Goal: Transaction & Acquisition: Purchase product/service

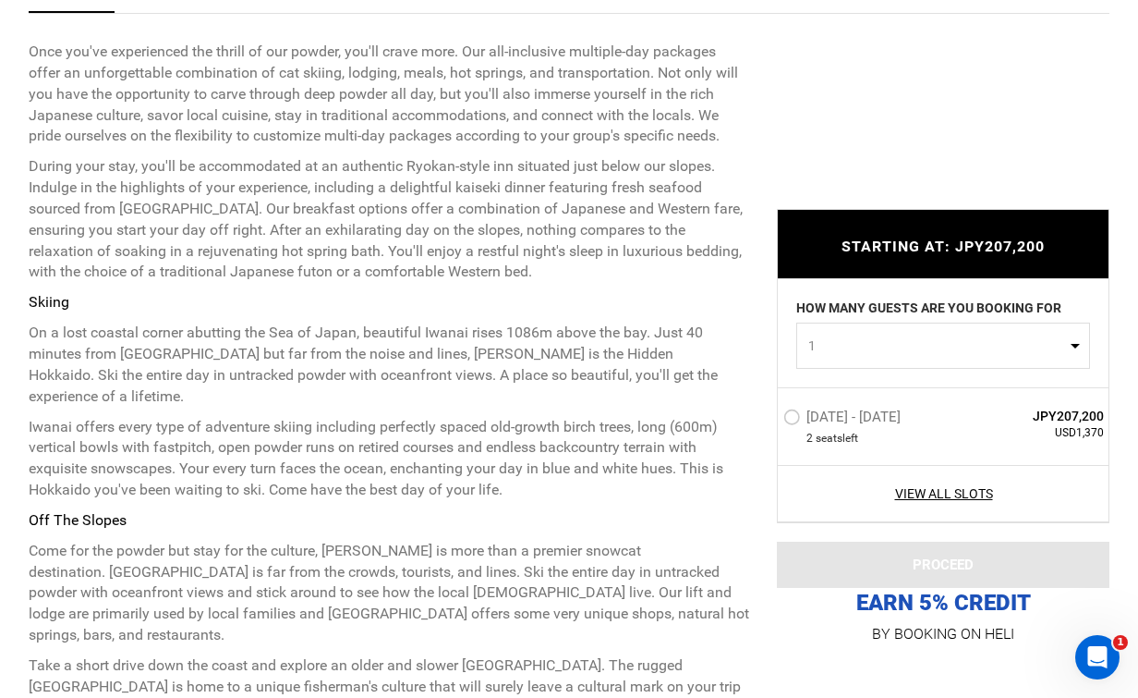
scroll to position [759, 0]
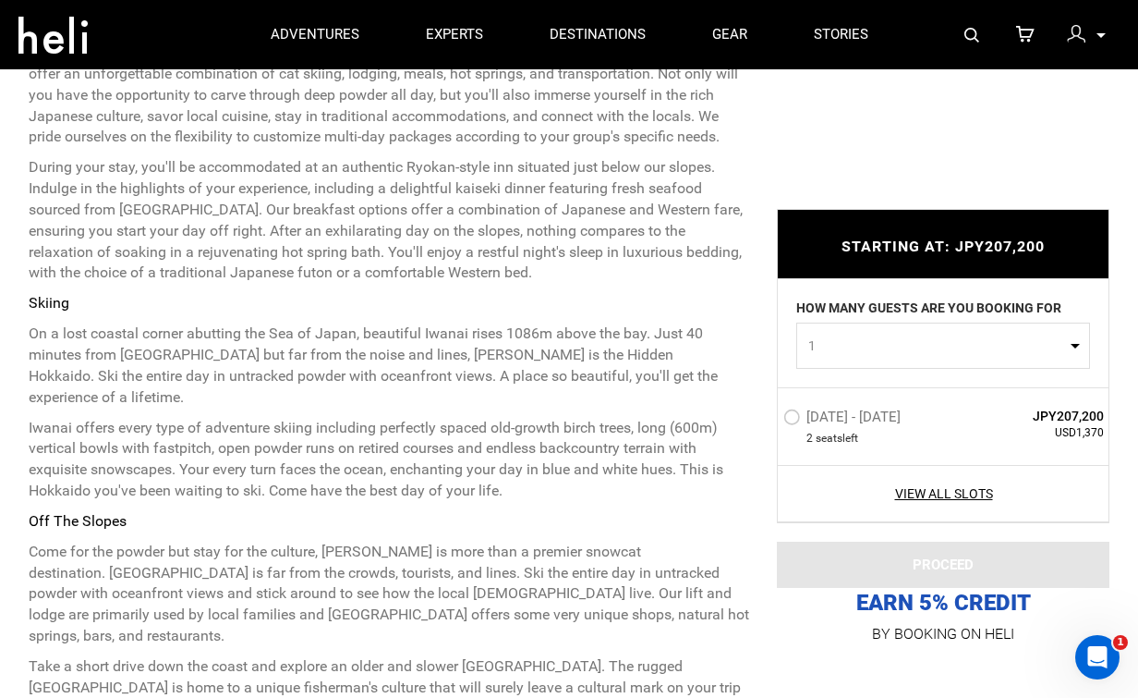
click at [912, 383] on div "HOW MANY GUESTS ARE YOU BOOKING FOR 1 0 1 2 0 1 2" at bounding box center [943, 333] width 331 height 108
click at [893, 353] on span "1" at bounding box center [937, 345] width 258 height 18
click at [850, 422] on link "2" at bounding box center [943, 423] width 292 height 33
select select "2"
click at [794, 418] on label "[DATE] - [DATE]" at bounding box center [844, 419] width 122 height 22
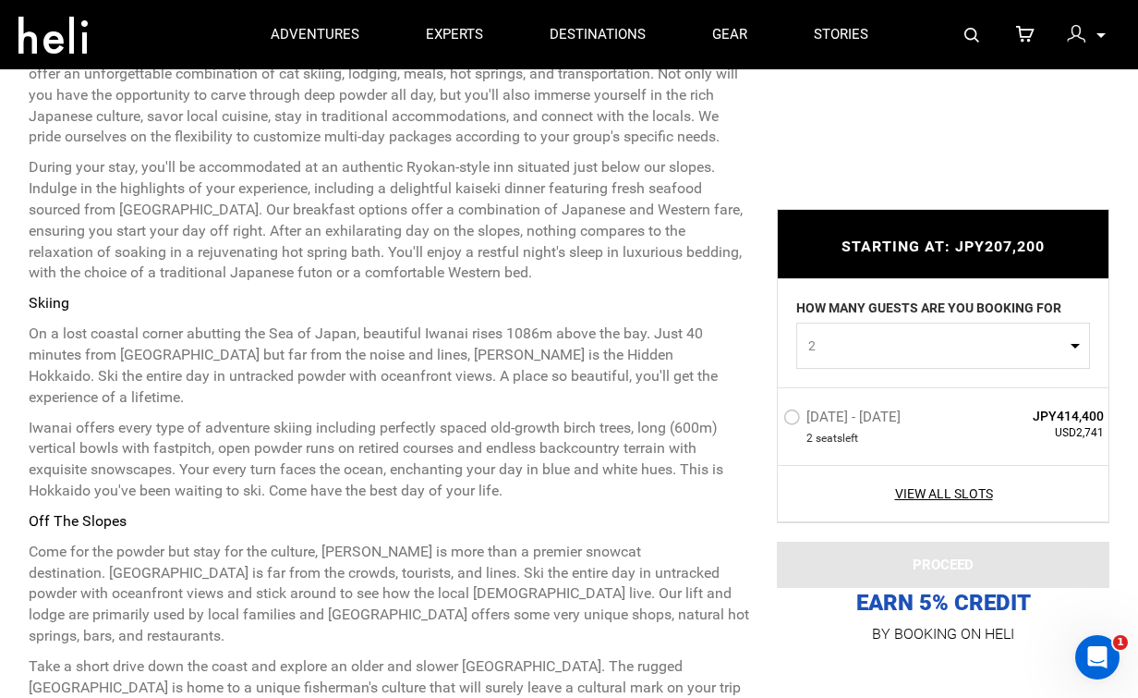
click at [771, 418] on input "[DATE] - [DATE]" at bounding box center [771, 425] width 0 height 40
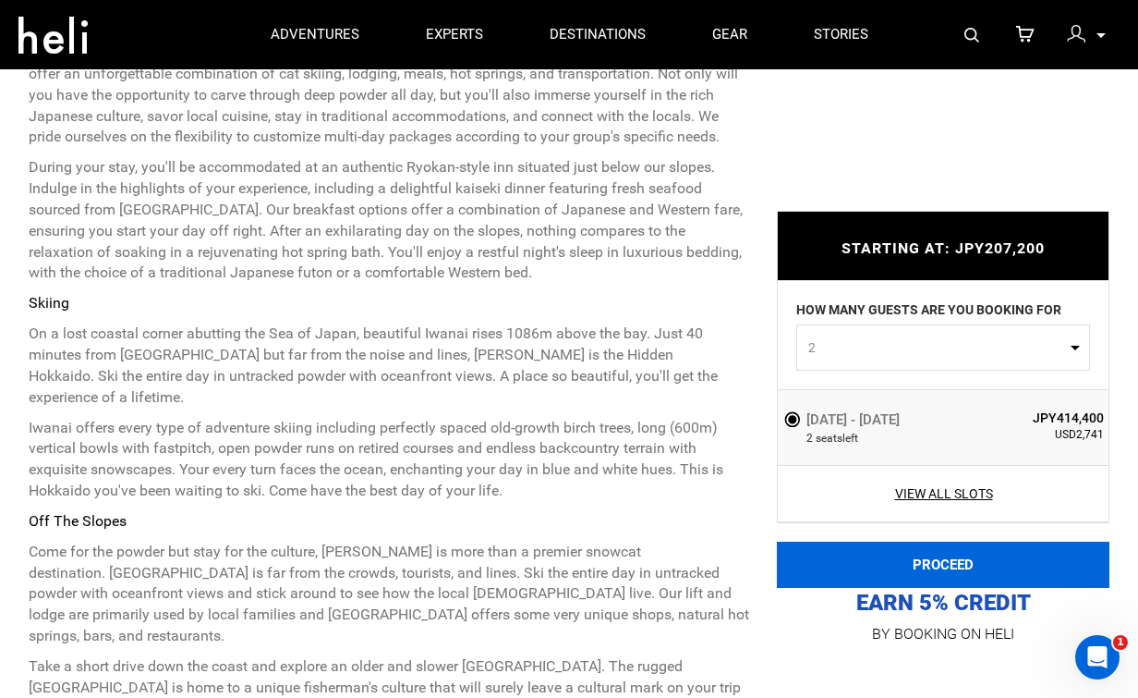
click at [971, 571] on button "PROCEED" at bounding box center [943, 564] width 333 height 46
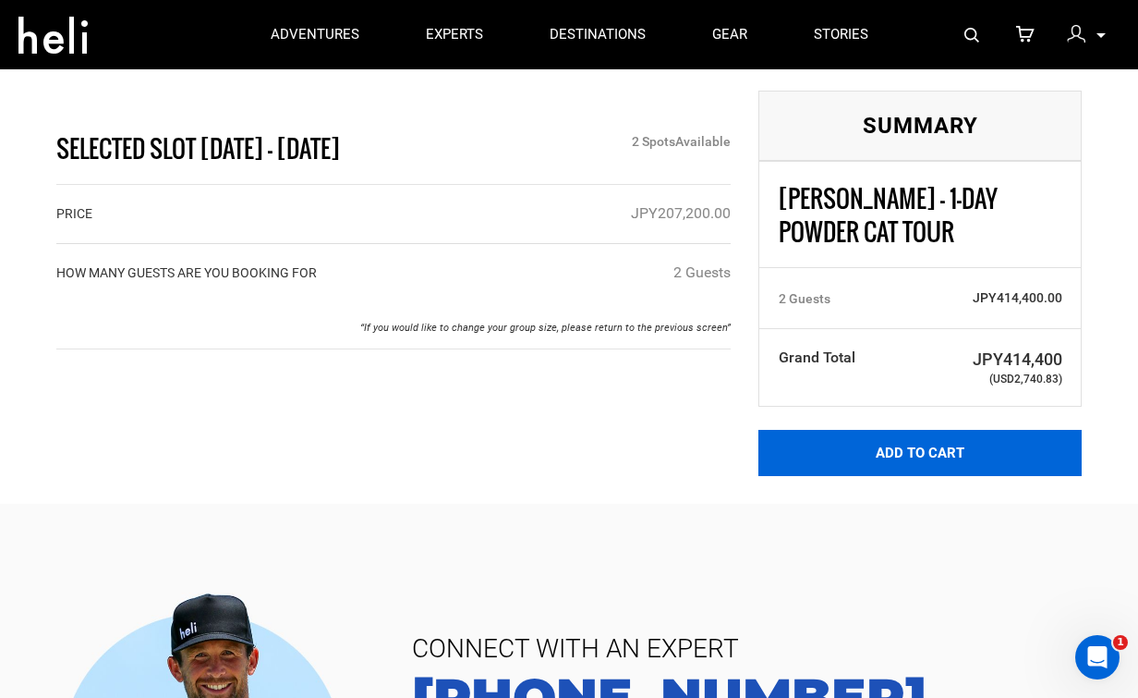
click at [891, 455] on button "Add to Cart" at bounding box center [920, 453] width 323 height 46
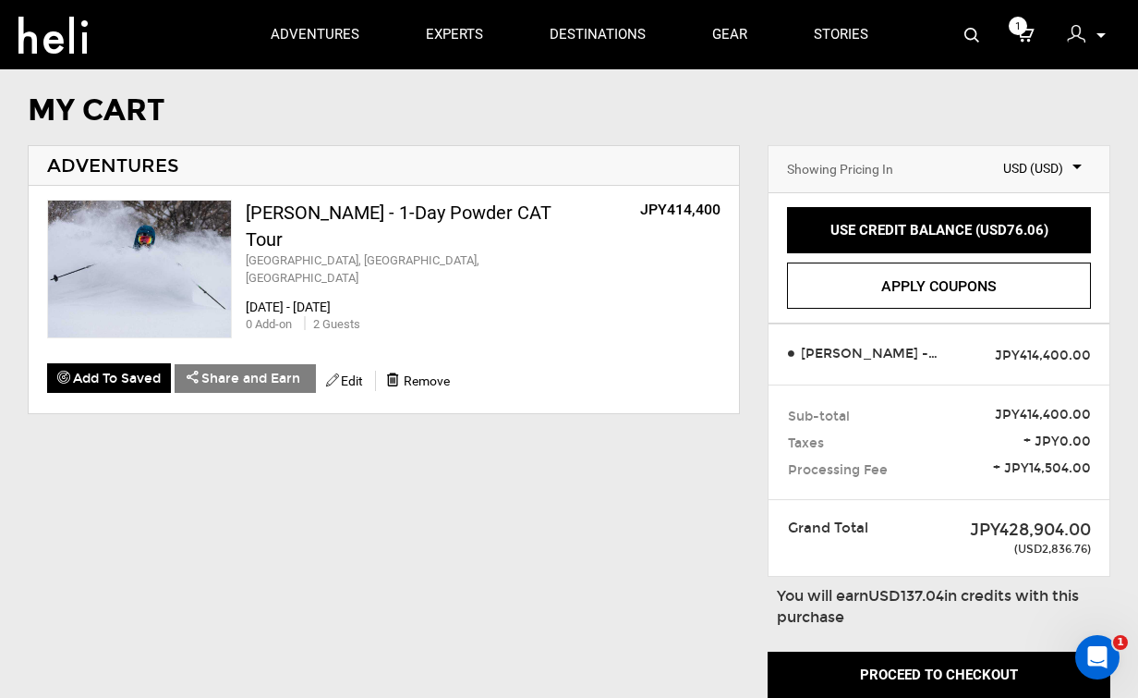
scroll to position [35, 0]
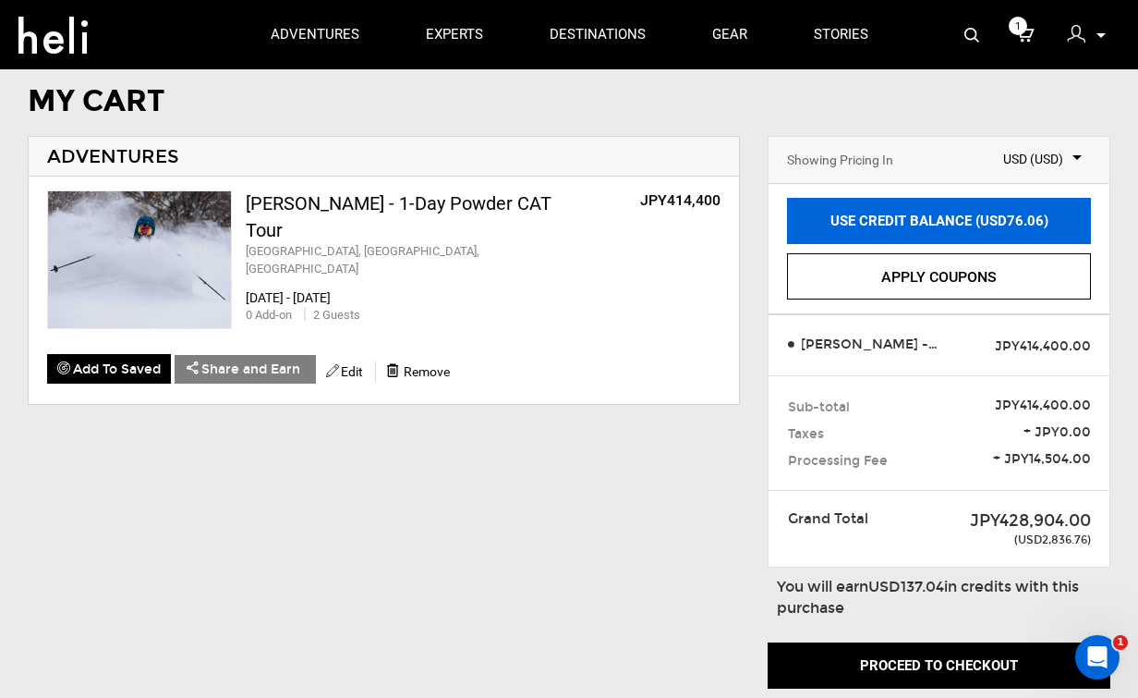
click at [902, 213] on link "USE CREDIT BALANCE (USD76.06)" at bounding box center [939, 221] width 304 height 46
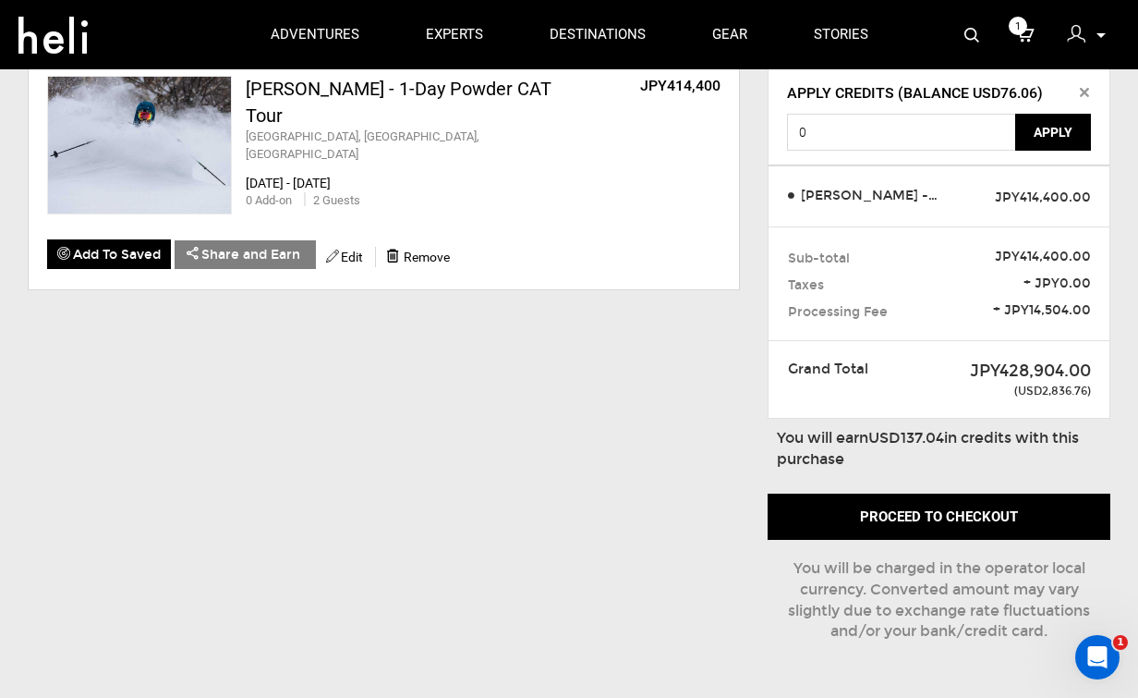
scroll to position [165, 0]
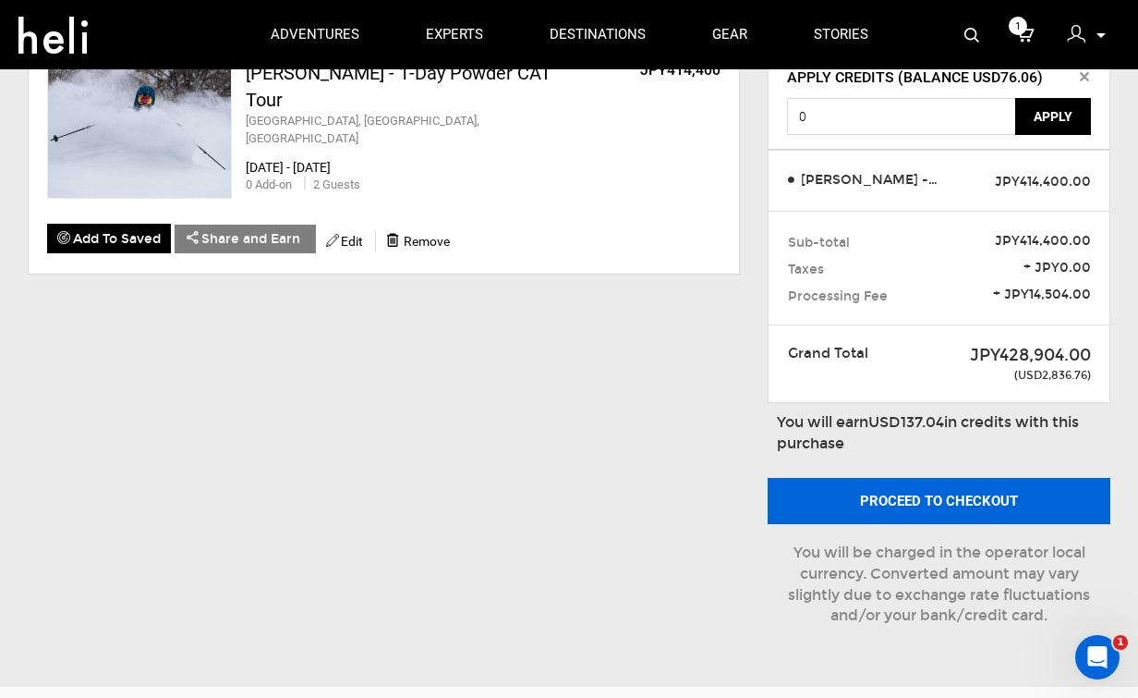
click at [929, 501] on button "Proceed to checkout" at bounding box center [939, 501] width 343 height 46
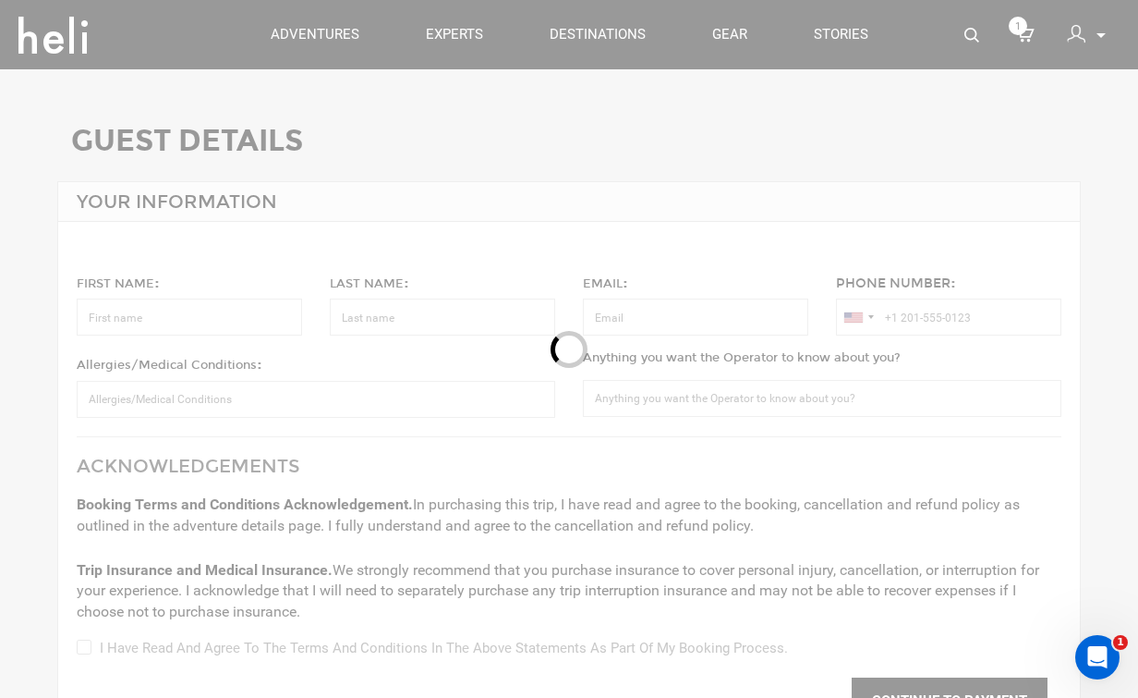
type input "[PERSON_NAME]"
type input "[EMAIL_ADDRESS][DOMAIN_NAME]"
type input "[PHONE_NUMBER]"
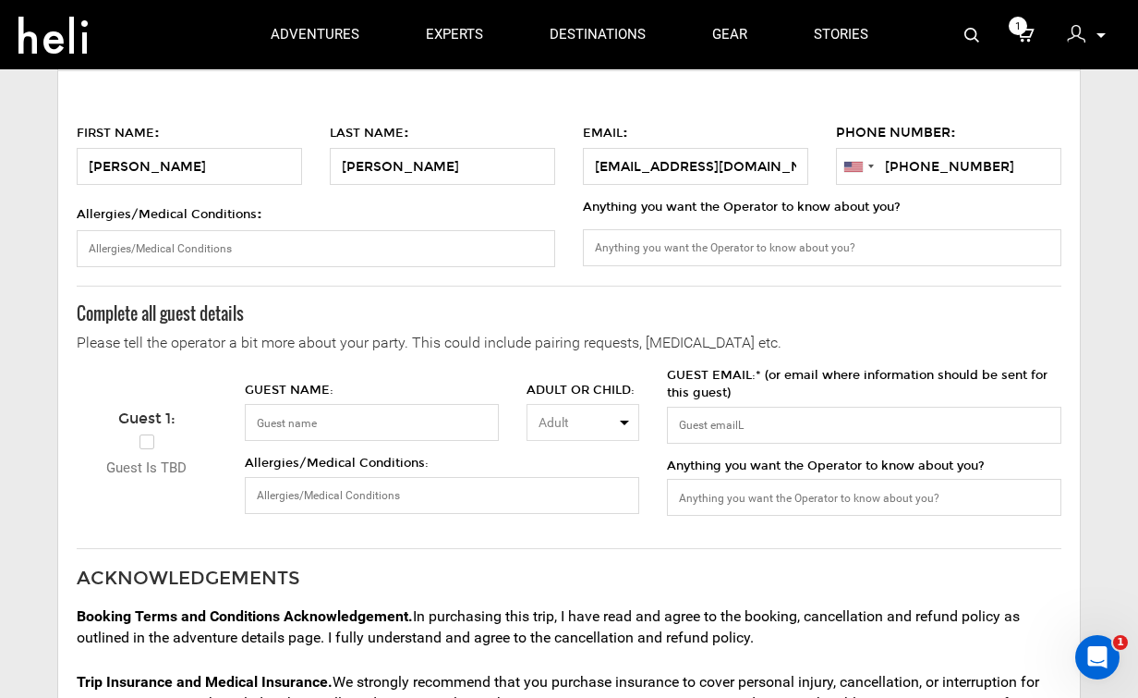
scroll to position [167, 0]
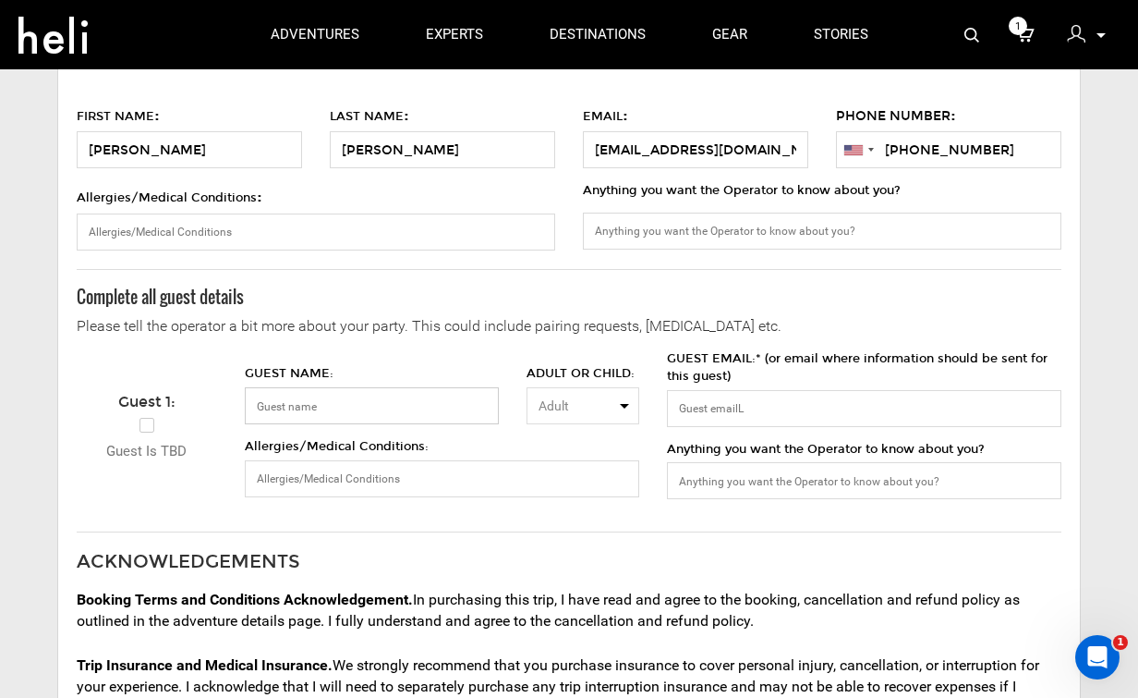
click at [352, 395] on input "GUEST NAME:" at bounding box center [372, 405] width 254 height 37
type input "[PERSON_NAME]"
click at [768, 406] on input "GUEST EMAIL:* (or email where information should be sent for this guest)" at bounding box center [864, 408] width 395 height 37
type input "[EMAIL_ADDRESS][DOMAIN_NAME]"
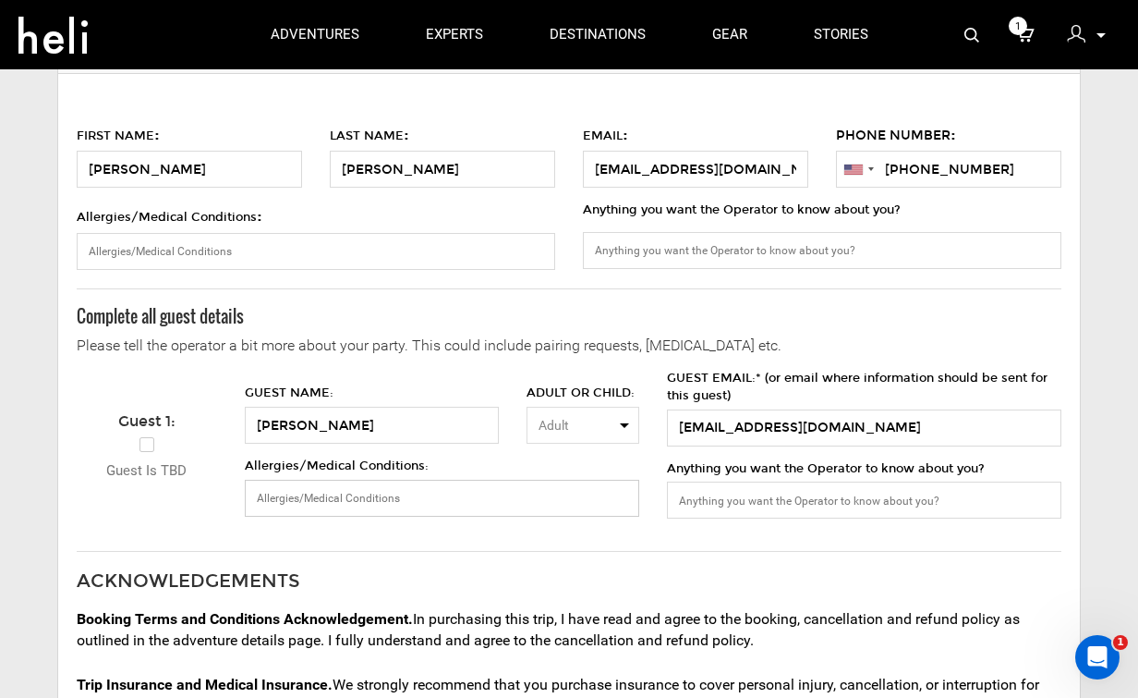
click at [515, 490] on input "Allergies/Medical Conditions:" at bounding box center [442, 498] width 395 height 37
type input "S"
click at [418, 374] on div "Guest 1: Guest is TBD GUEST NAME: [PERSON_NAME] ADULT OR CHILD: Adult Adult Chi…" at bounding box center [570, 451] width 1014 height 163
drag, startPoint x: 433, startPoint y: 351, endPoint x: 394, endPoint y: 345, distance: 40.3
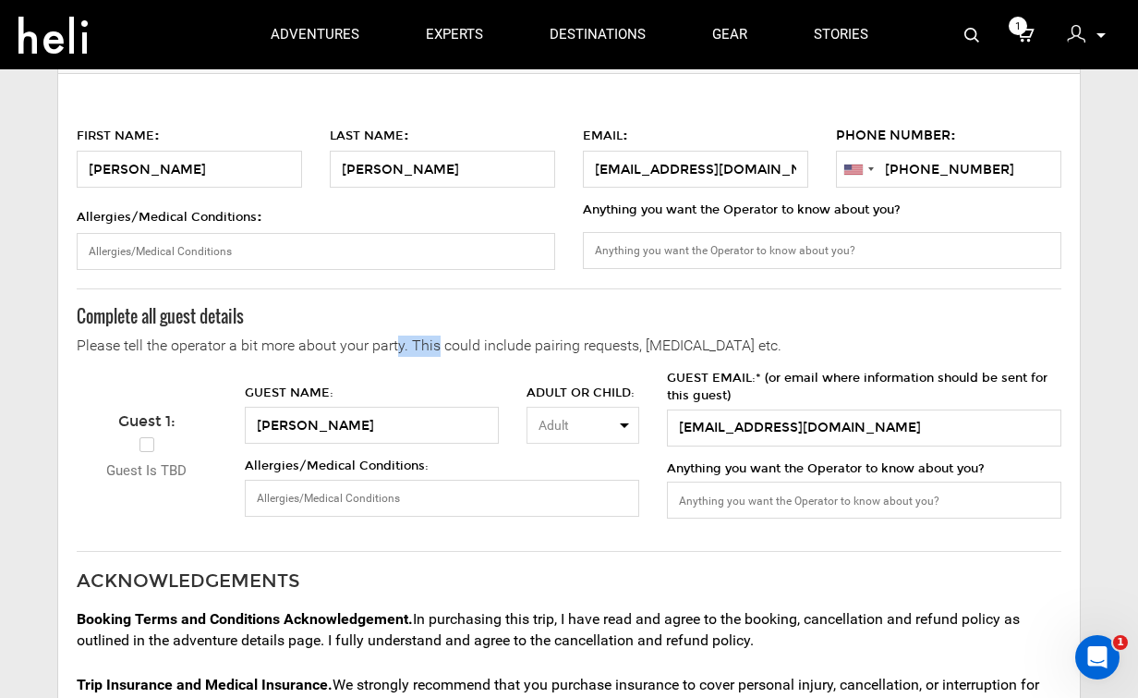
click at [394, 345] on span "Please tell the operator a bit more about your party. This could include pairin…" at bounding box center [441, 345] width 728 height 18
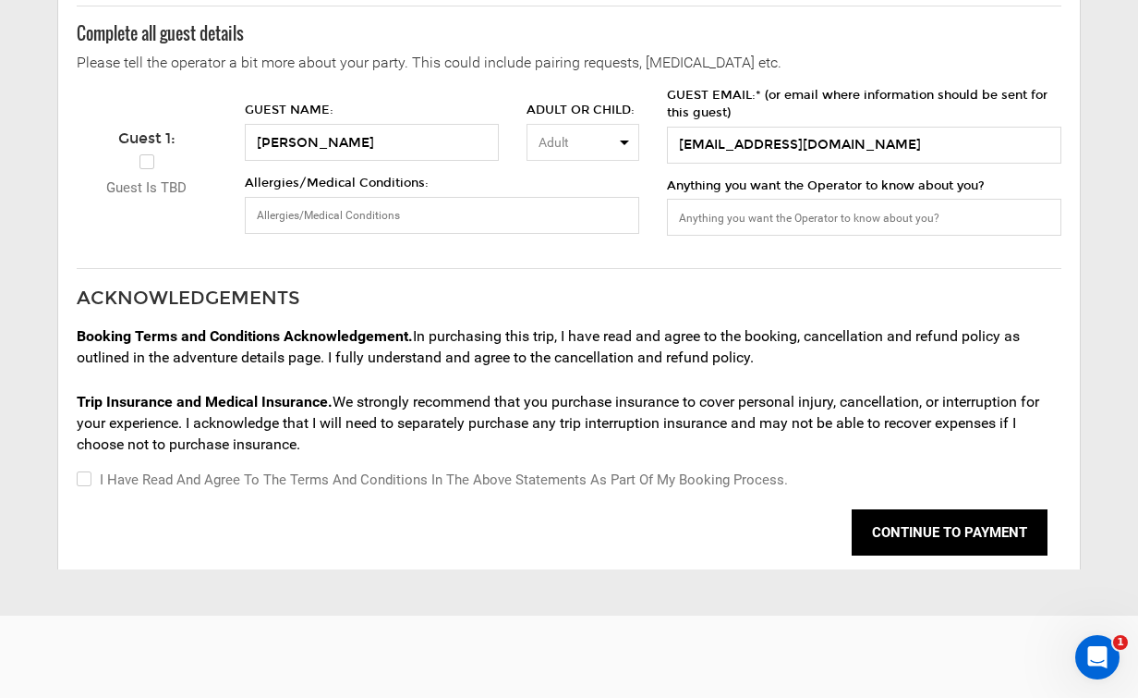
scroll to position [434, 0]
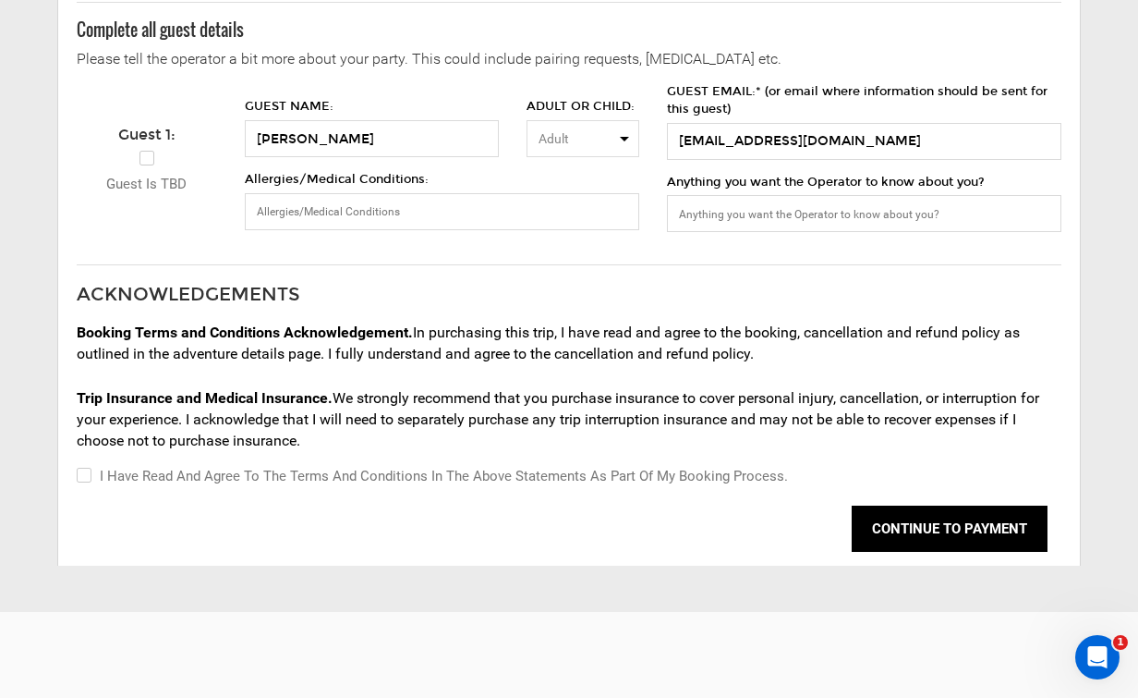
click at [79, 478] on input "I have read and agree to the terms and conditions in the above statements as pa…" at bounding box center [83, 476] width 12 height 22
checkbox input "true"
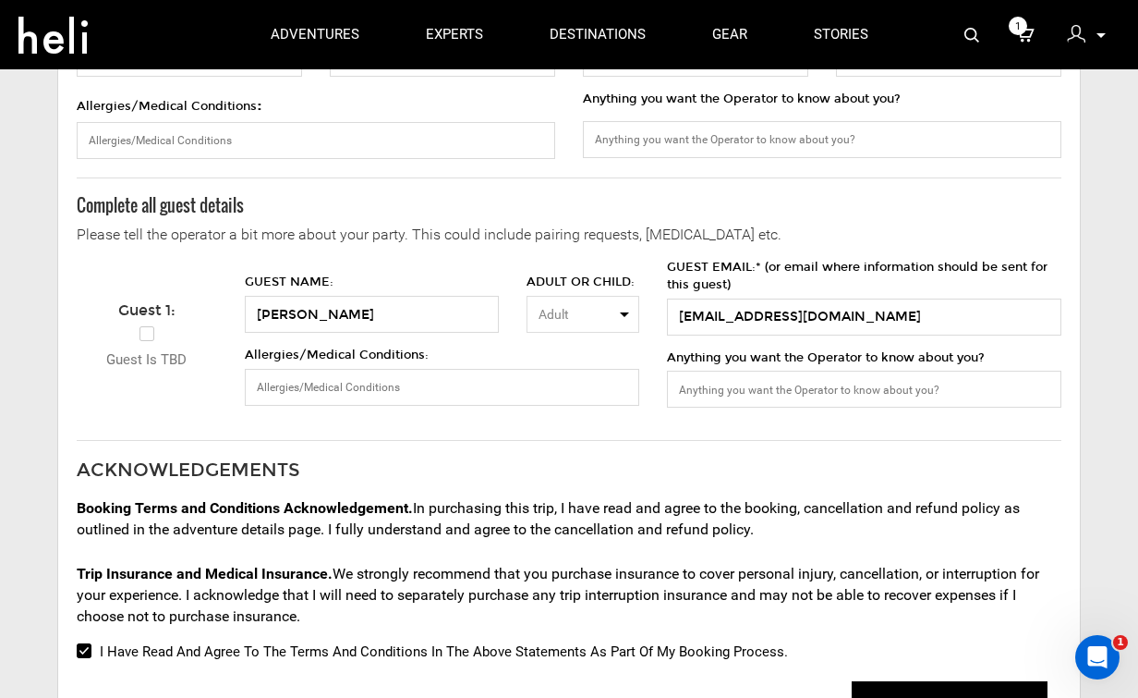
scroll to position [177, 0]
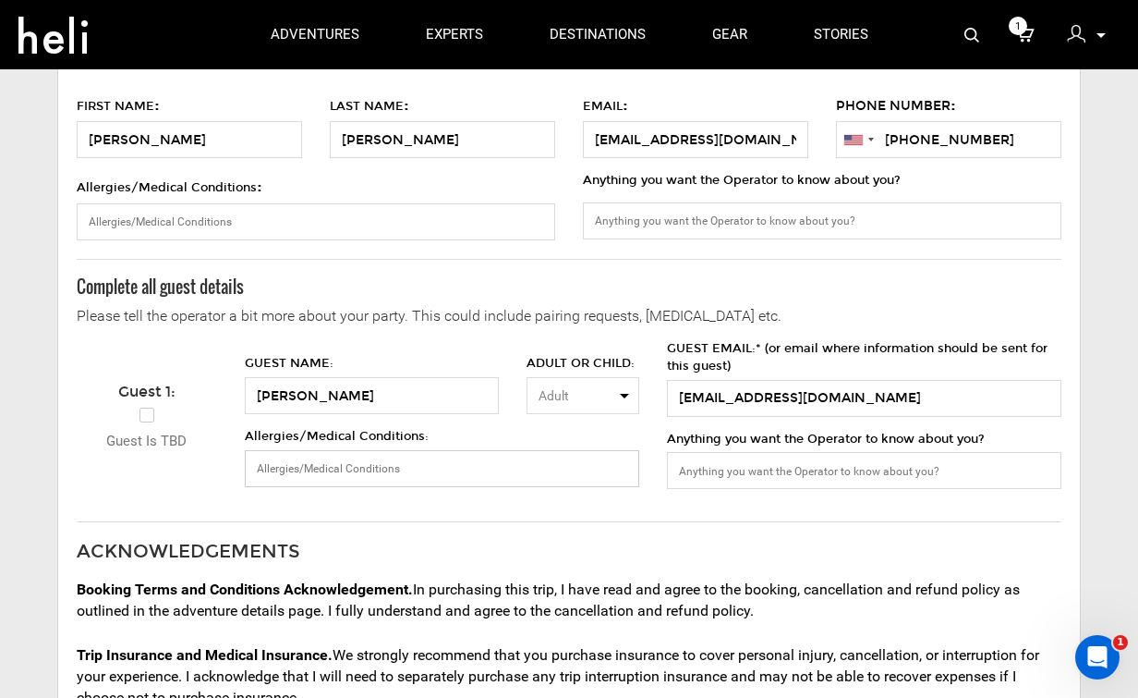
click at [418, 471] on input "Allergies/Medical Conditions:" at bounding box center [442, 468] width 395 height 37
type input "S"
click at [757, 467] on input "Anything you want the Operator to know about you?" at bounding box center [864, 470] width 395 height 37
type input "Does not eat shellfish or octopus/squid"
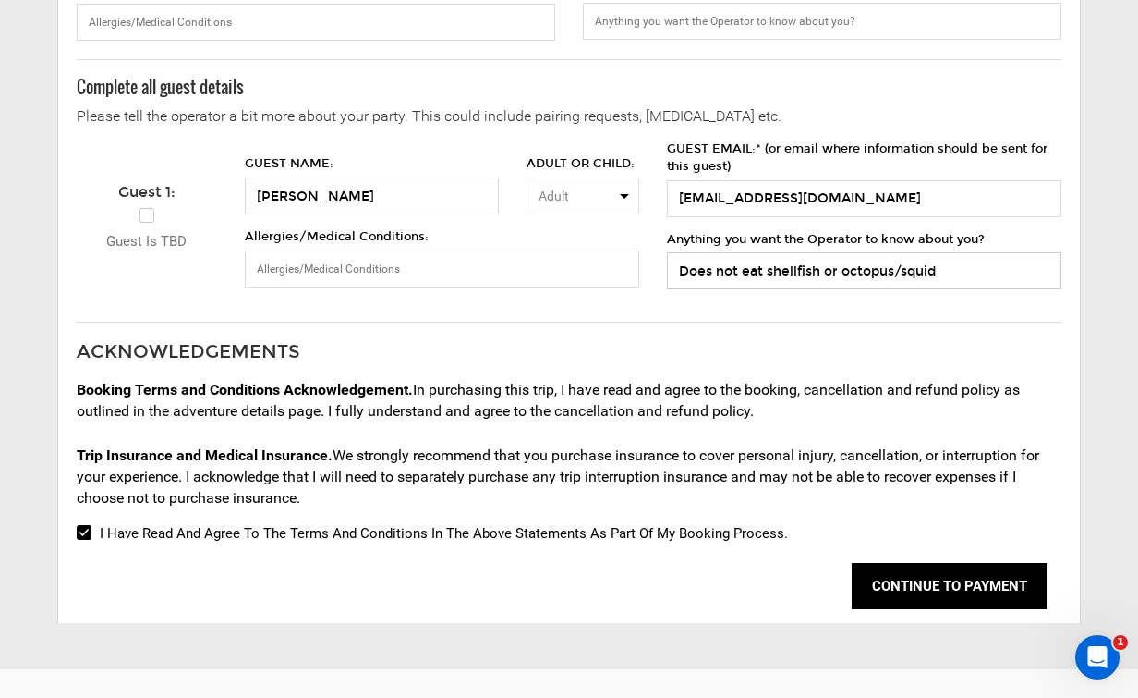
scroll to position [352, 0]
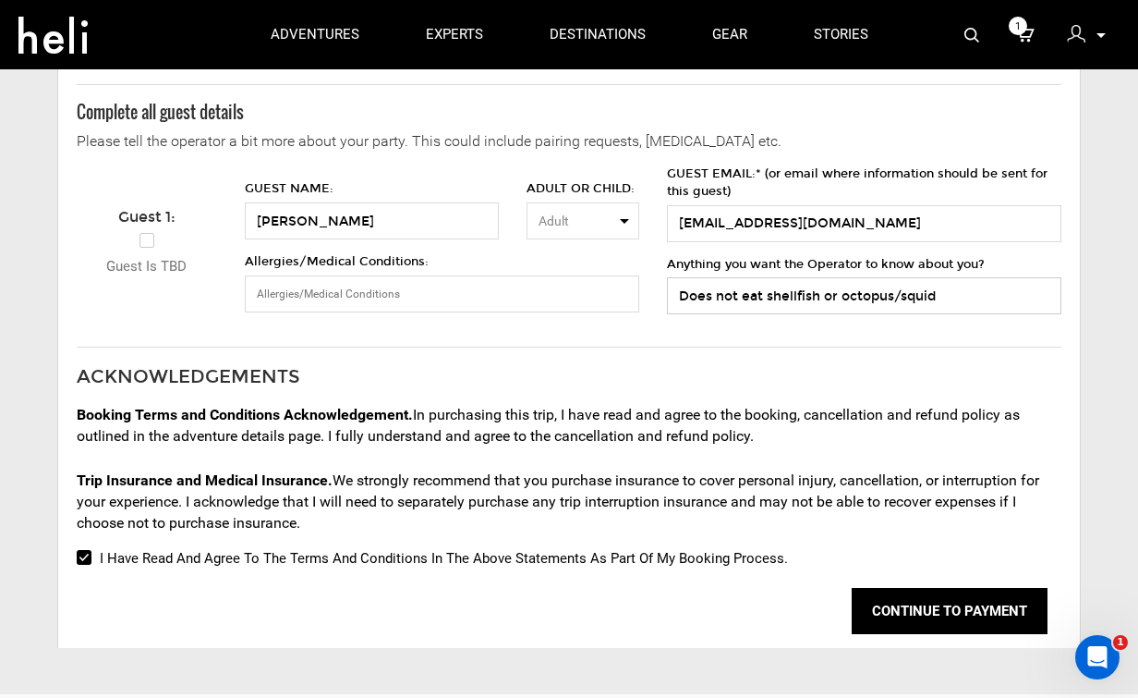
click at [718, 294] on input "Does not eat shellfish or octopus/squid" at bounding box center [864, 295] width 395 height 37
click at [718, 295] on input "Does not eat shellfish or octopus/squid" at bounding box center [864, 295] width 395 height 37
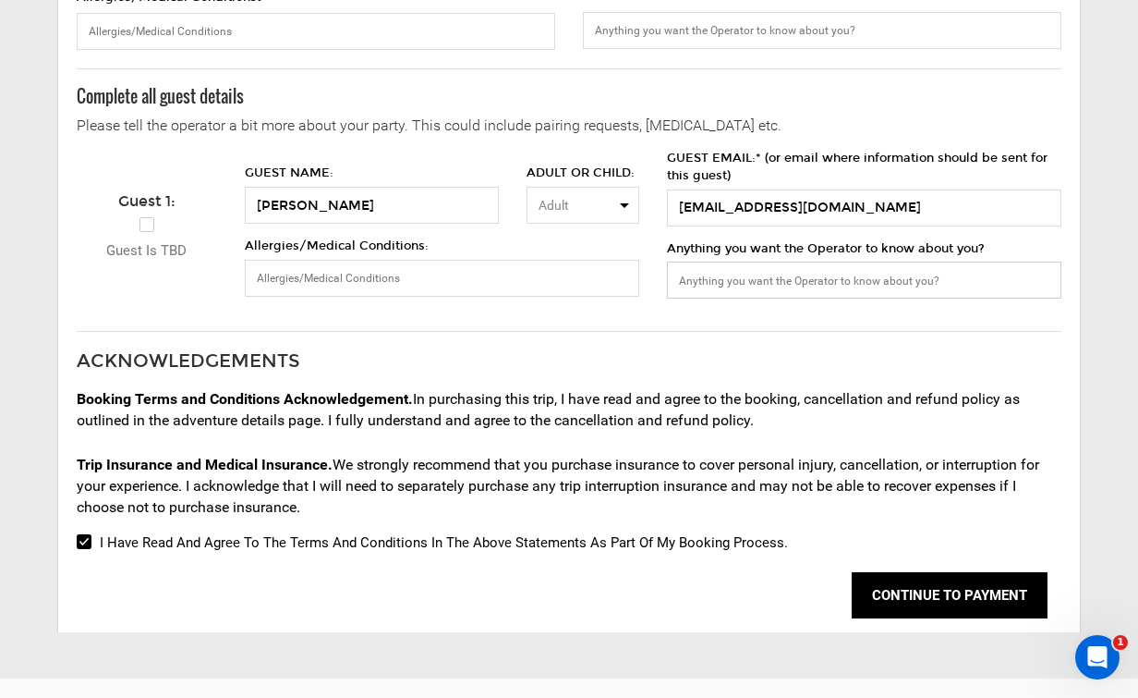
scroll to position [170, 0]
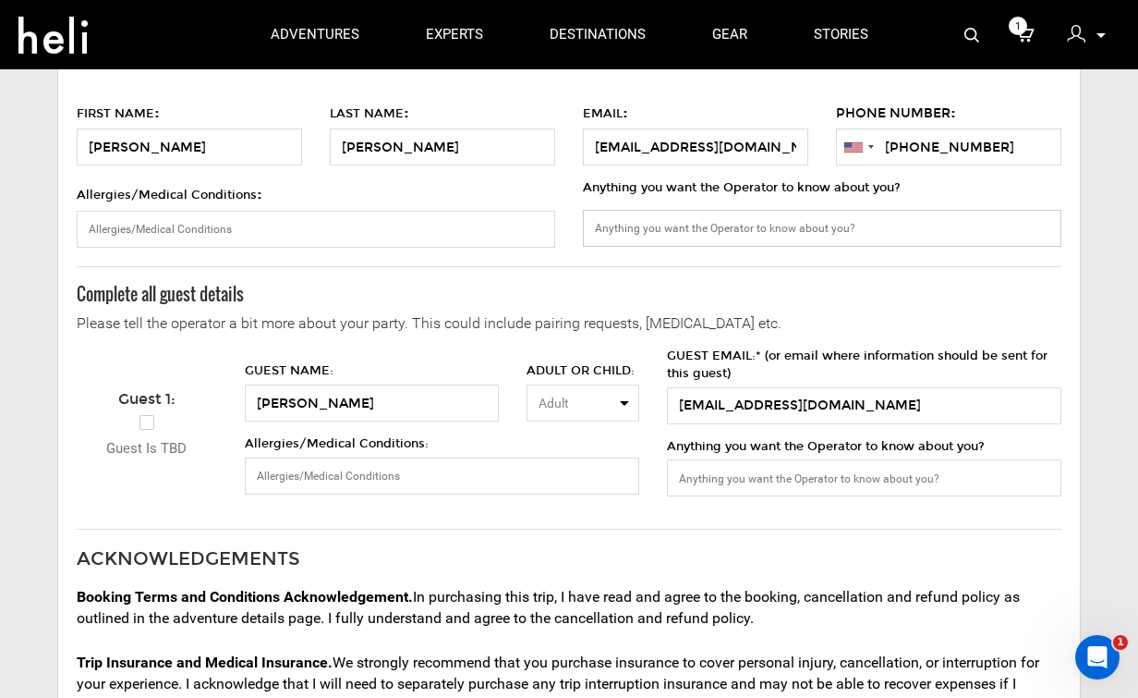
click at [672, 237] on input "Anything you want the Operator to know about you?" at bounding box center [822, 228] width 479 height 37
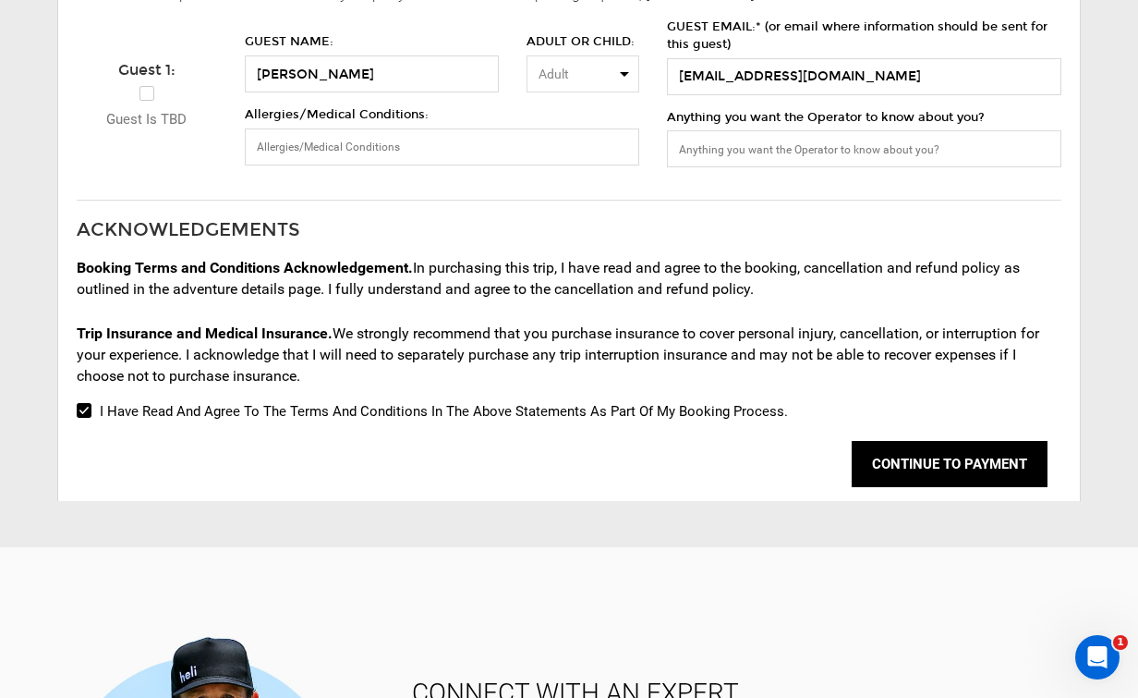
scroll to position [569, 0]
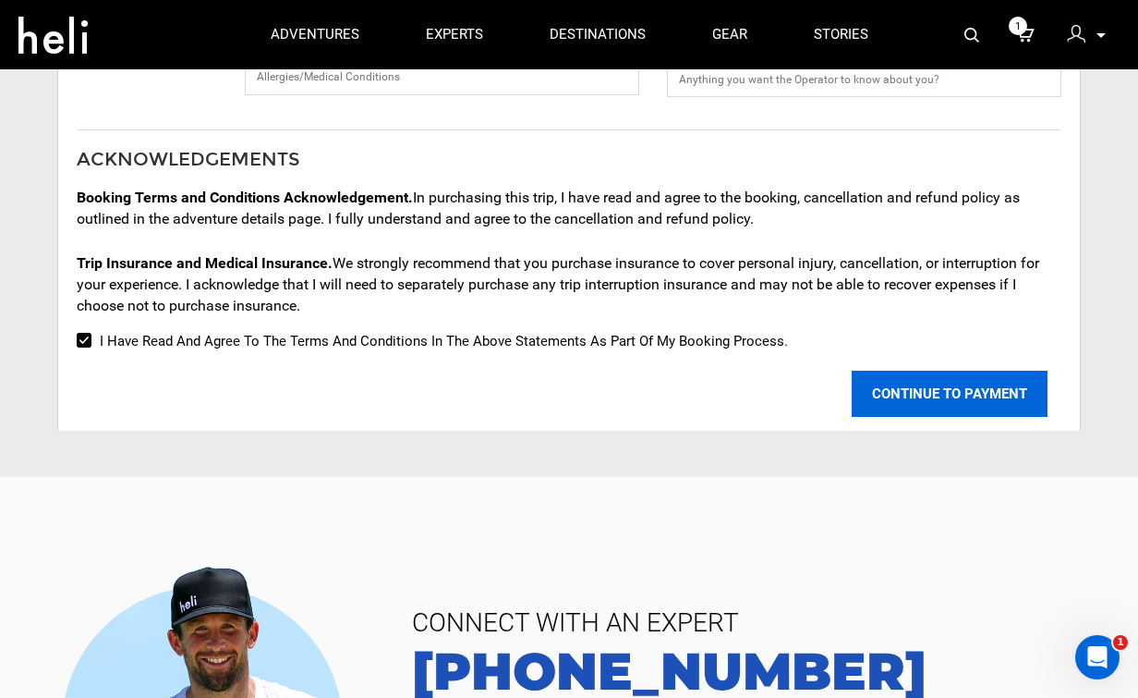
click at [899, 387] on button "CONTINUE TO PAYMENT" at bounding box center [950, 393] width 196 height 46
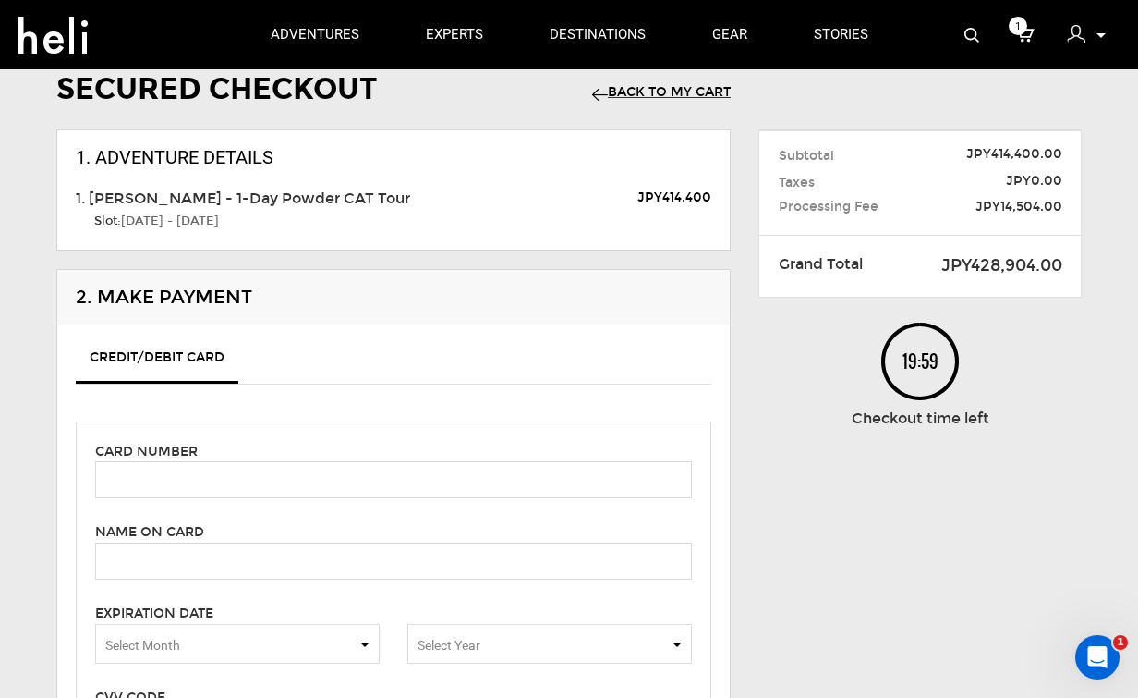
scroll to position [83, 0]
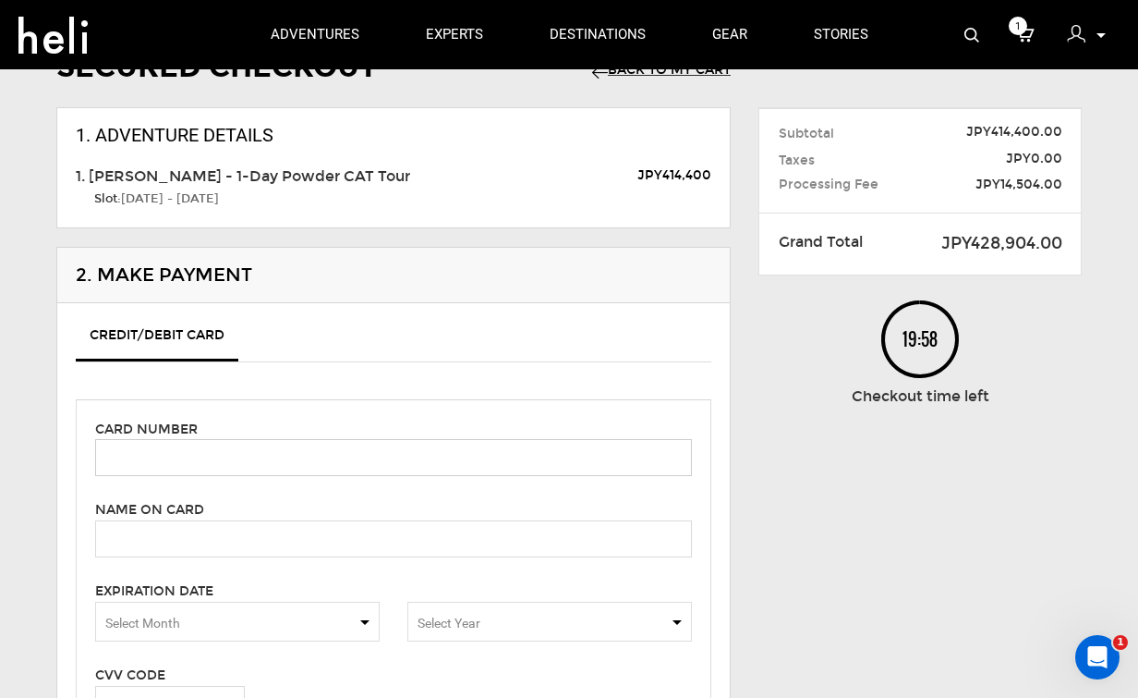
click at [249, 456] on input "text" at bounding box center [393, 457] width 597 height 37
click at [285, 463] on input "text" at bounding box center [393, 457] width 597 height 37
click at [284, 466] on input "text" at bounding box center [393, 457] width 597 height 37
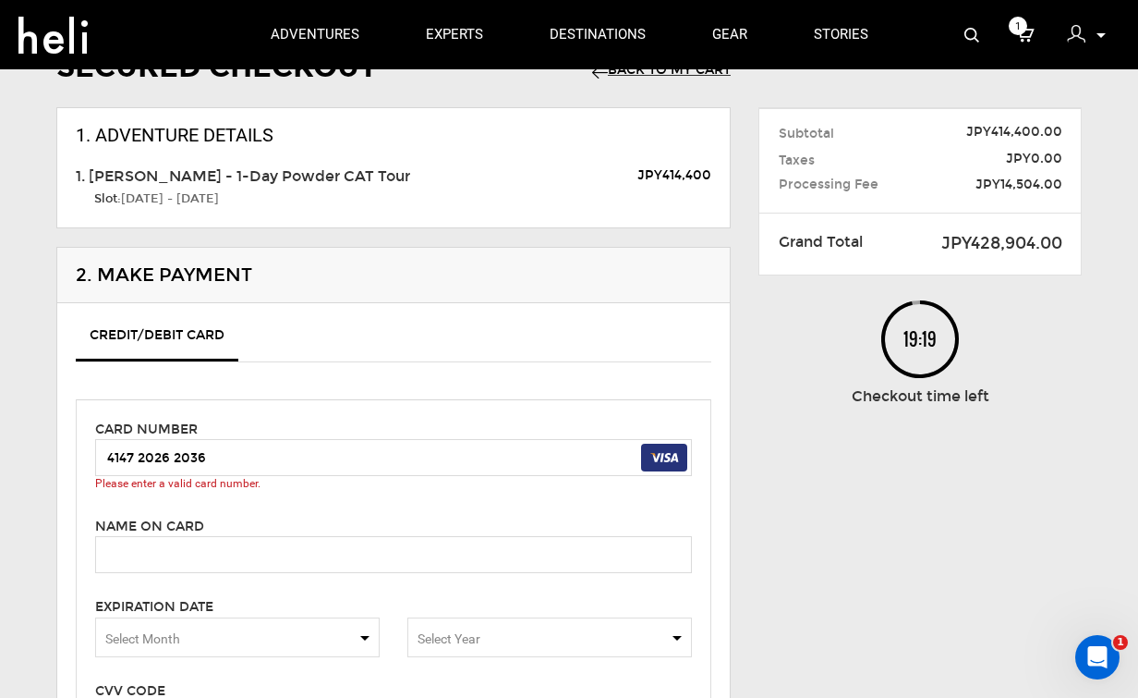
click at [545, 524] on div "Name on card Please enter cardholder's name." at bounding box center [393, 545] width 625 height 58
click at [301, 457] on input "4147 2026 2036" at bounding box center [393, 457] width 597 height 37
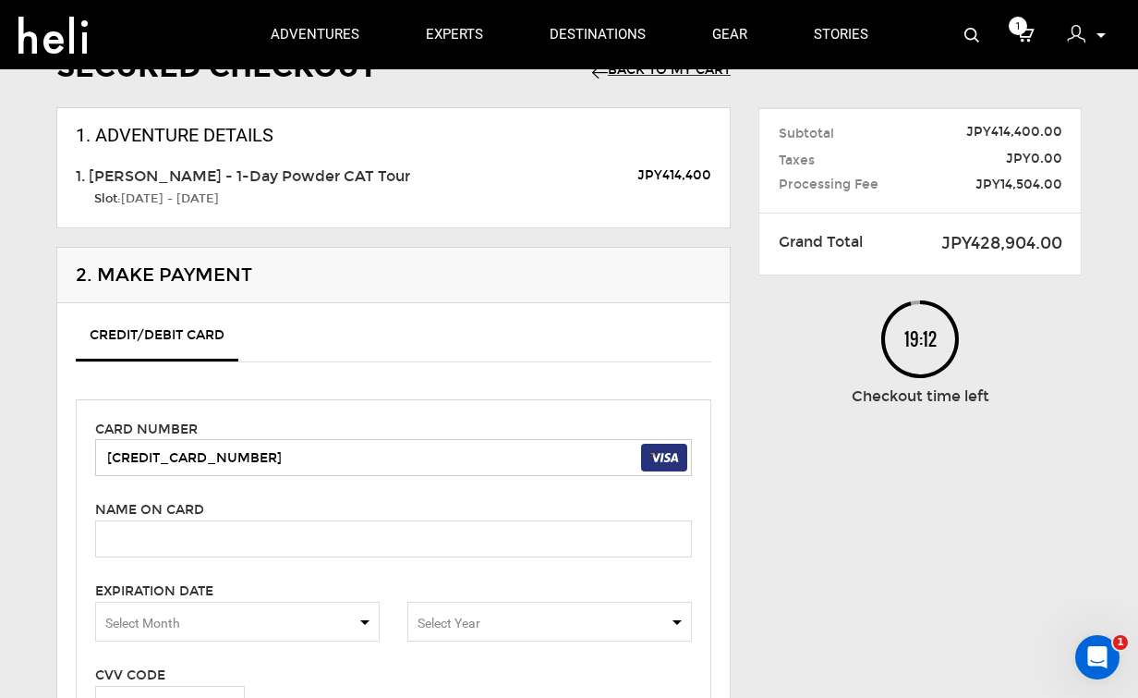
type input "[CREDIT_CARD_NUMBER]"
click at [242, 531] on input "text" at bounding box center [393, 538] width 597 height 37
click at [232, 553] on input "text" at bounding box center [393, 538] width 597 height 37
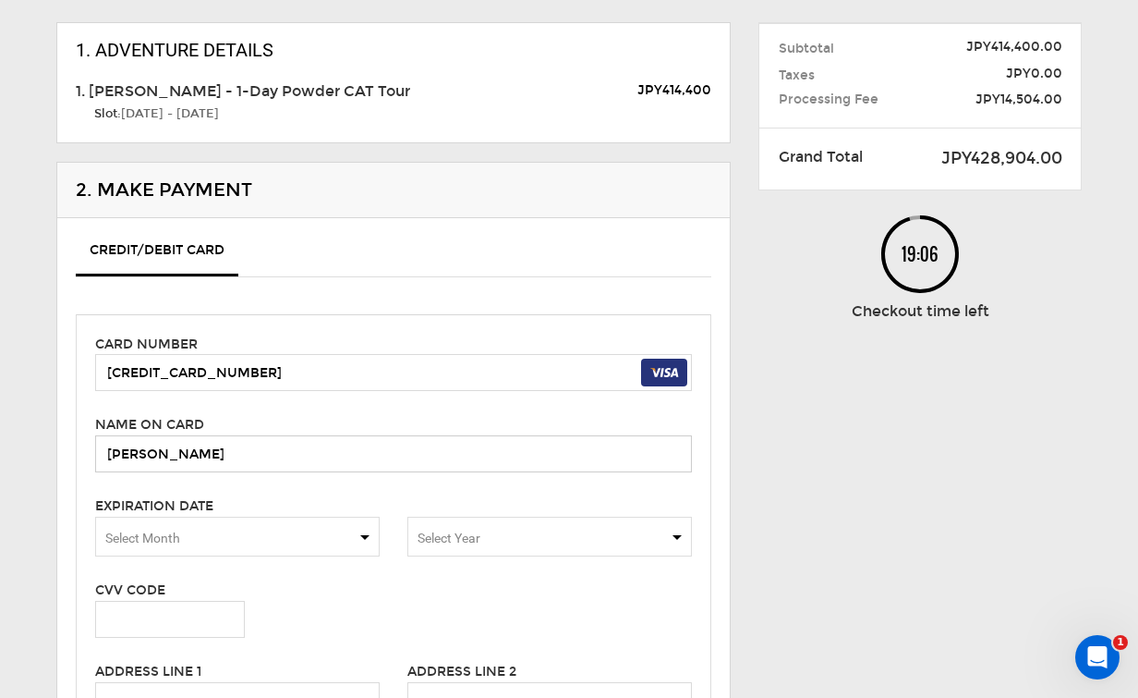
scroll to position [207, 0]
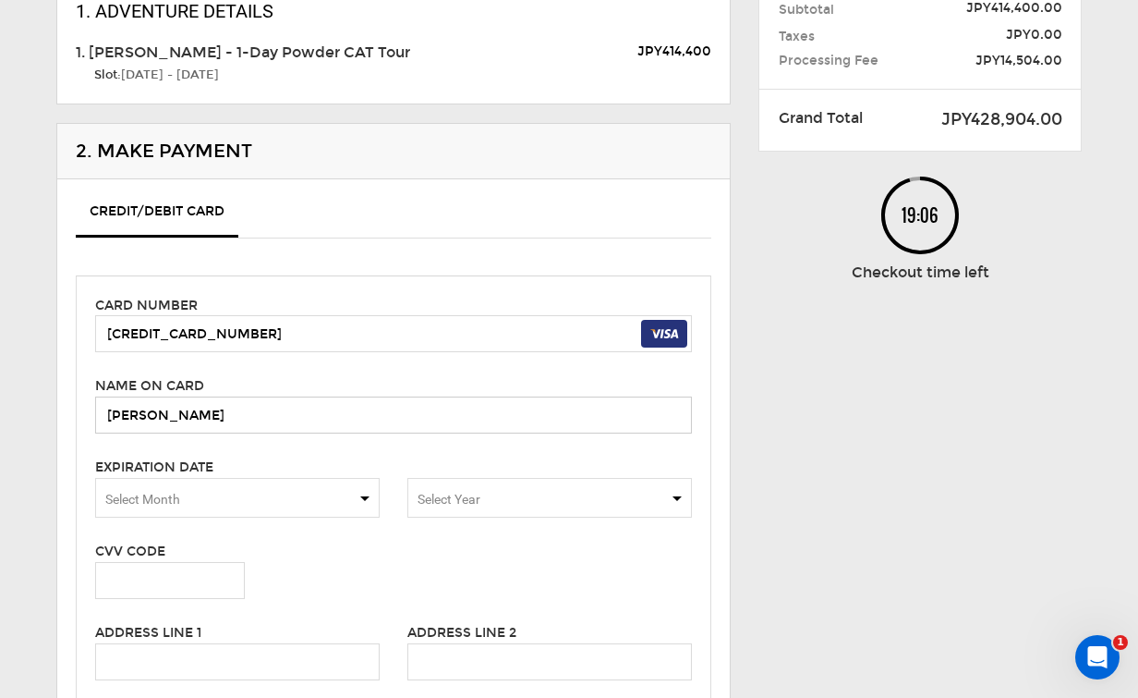
type input "[PERSON_NAME]"
click at [225, 496] on span "Select Month" at bounding box center [237, 498] width 285 height 40
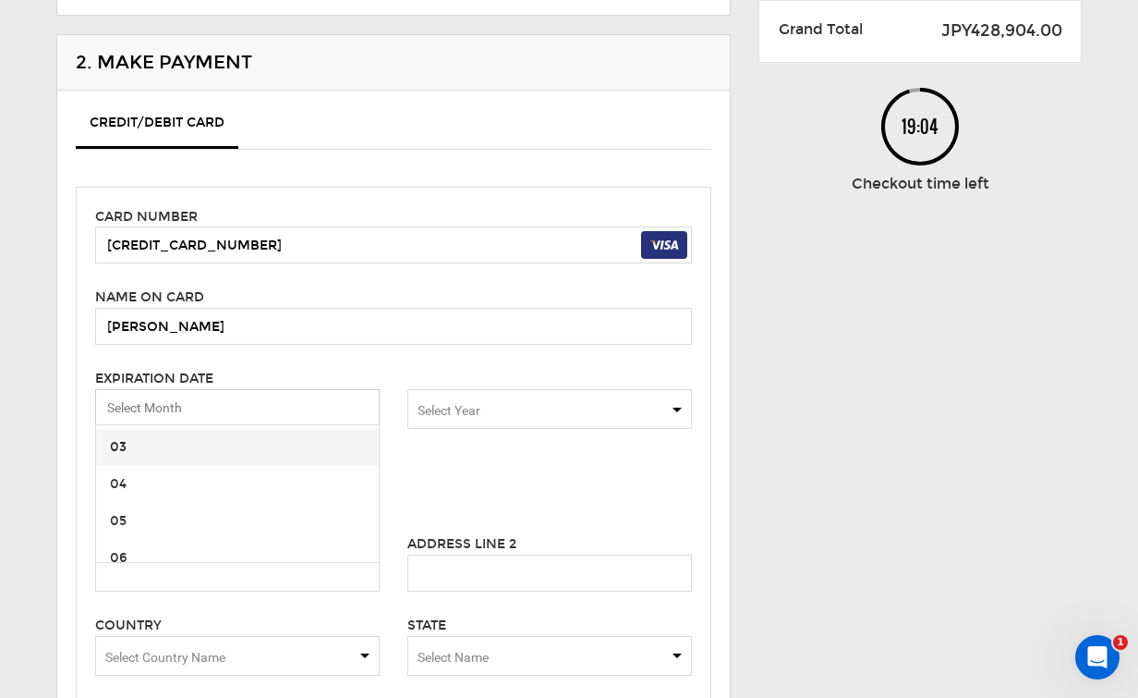
scroll to position [106, 0]
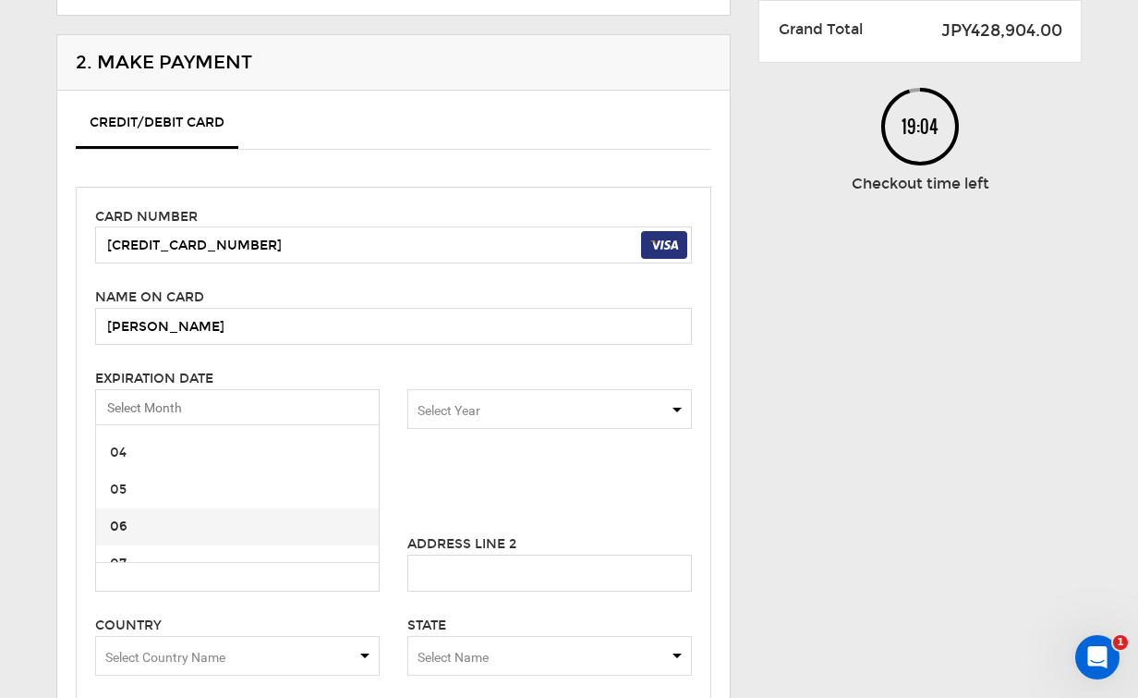
click at [228, 517] on span "06" at bounding box center [237, 526] width 283 height 37
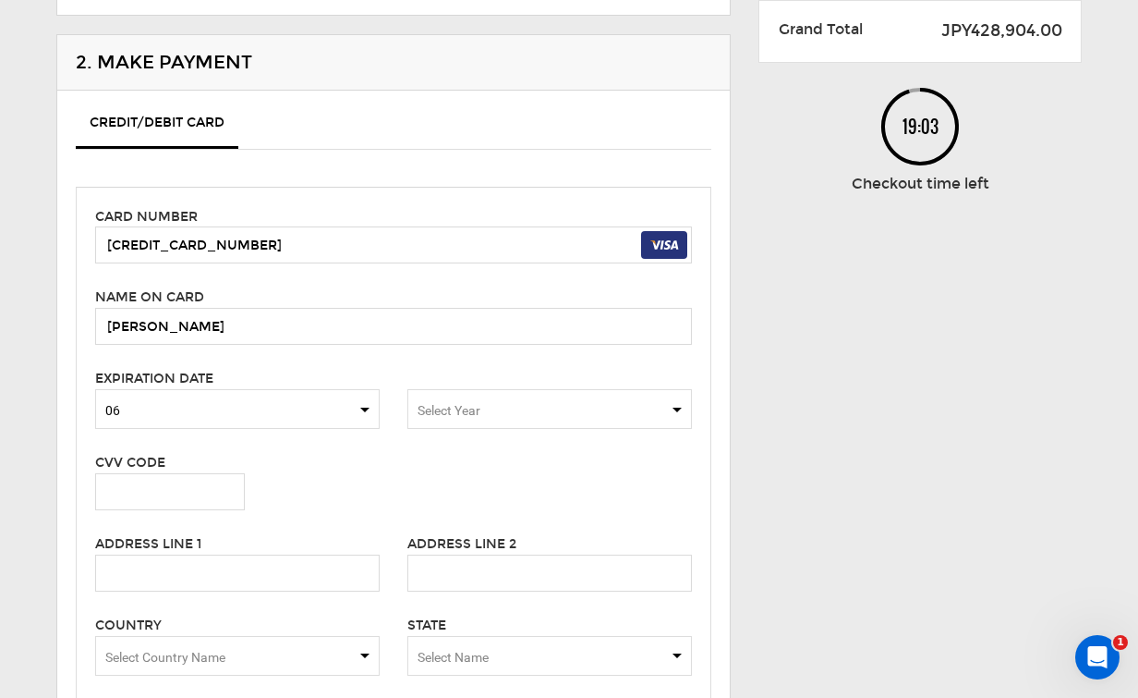
click at [438, 430] on div "Card number [CREDIT_CARD_NUMBER] Name on card [PERSON_NAME] Please enter cardho…" at bounding box center [394, 518] width 636 height 663
click at [446, 407] on span "Select Year" at bounding box center [449, 410] width 63 height 15
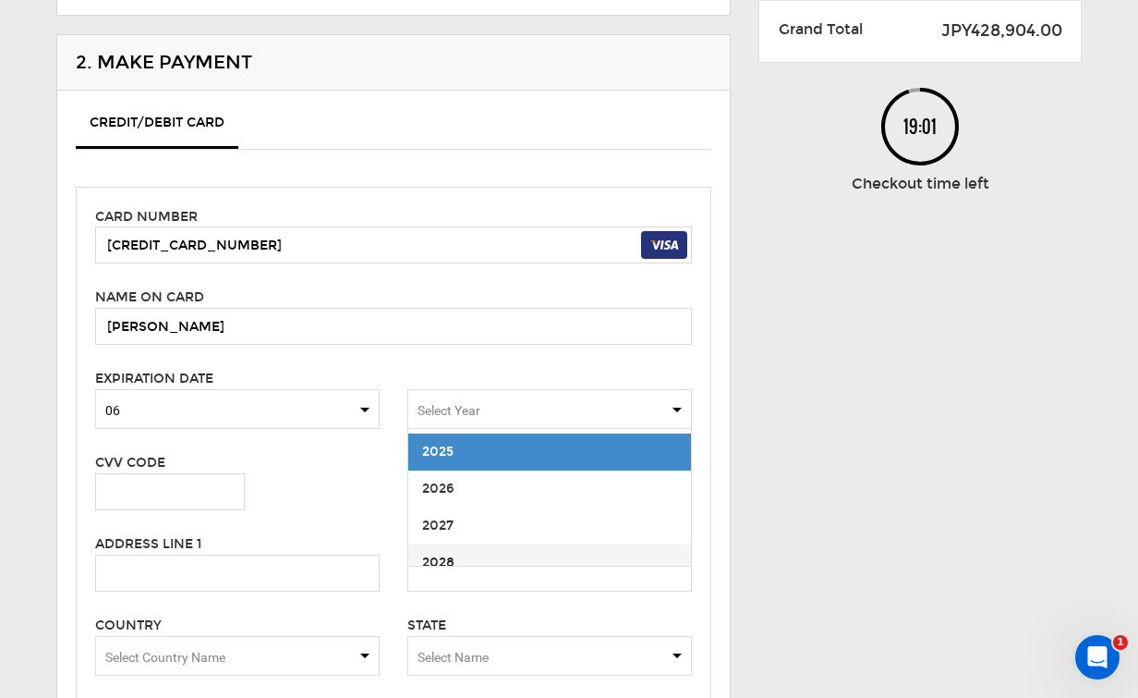
click at [486, 552] on span "2028" at bounding box center [549, 562] width 283 height 37
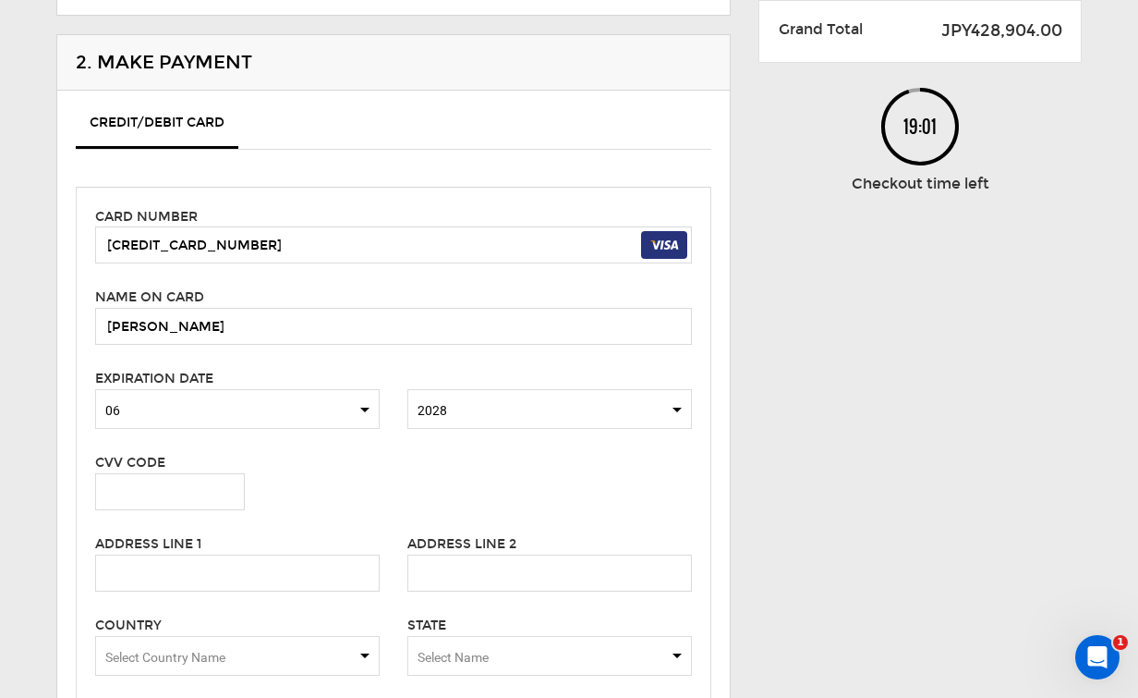
click at [142, 467] on label "CVV Code" at bounding box center [130, 463] width 70 height 18
click at [142, 488] on input "text" at bounding box center [170, 491] width 150 height 37
type input "596"
click at [322, 489] on div "CVV Code 596" at bounding box center [263, 481] width 364 height 58
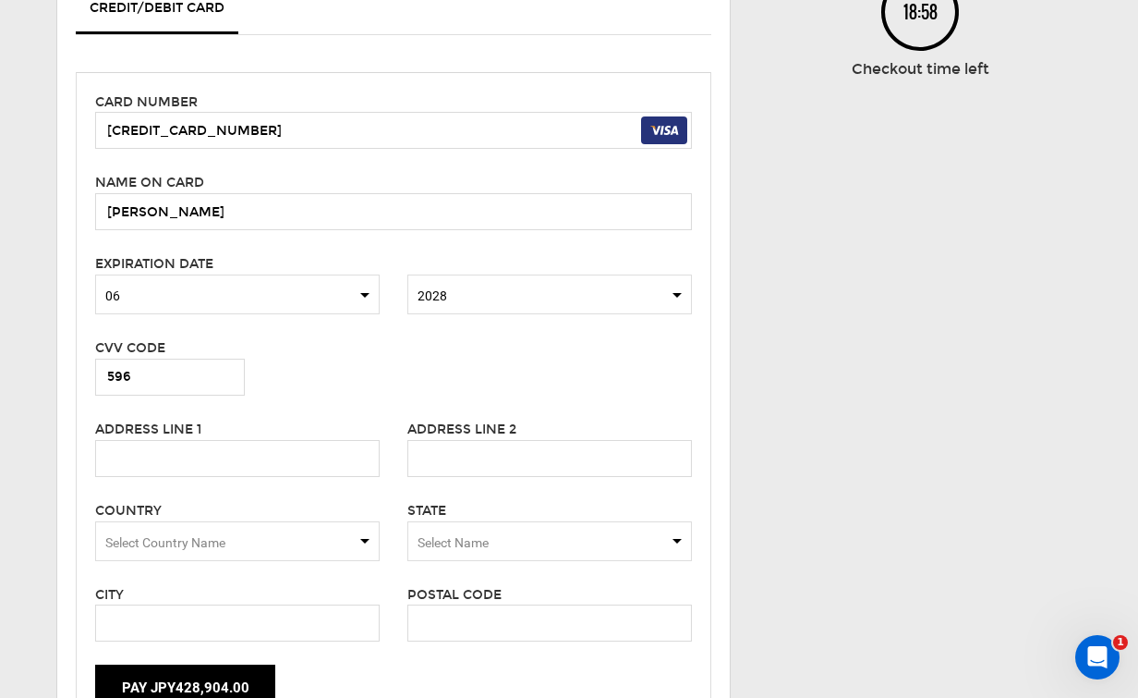
scroll to position [519, 0]
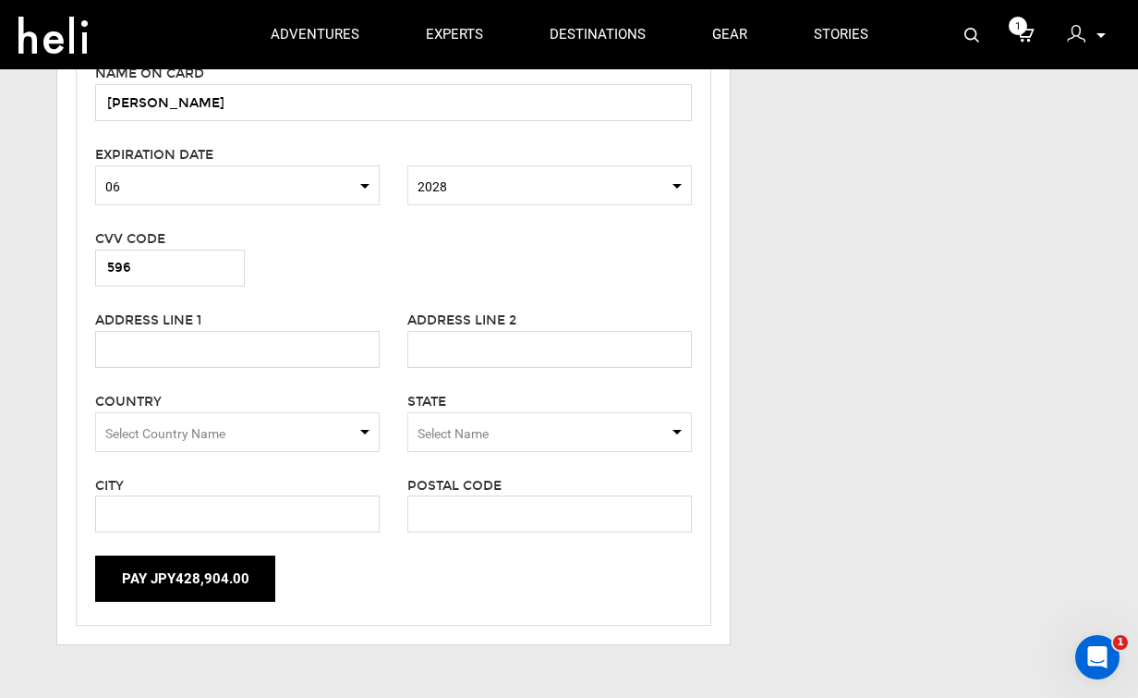
click at [257, 327] on div "Address Line 1" at bounding box center [237, 339] width 312 height 58
click at [246, 361] on input "text" at bounding box center [237, 349] width 285 height 37
type input "[STREET_ADDRESS]"
click at [335, 415] on span "Select Country Name" at bounding box center [237, 432] width 285 height 40
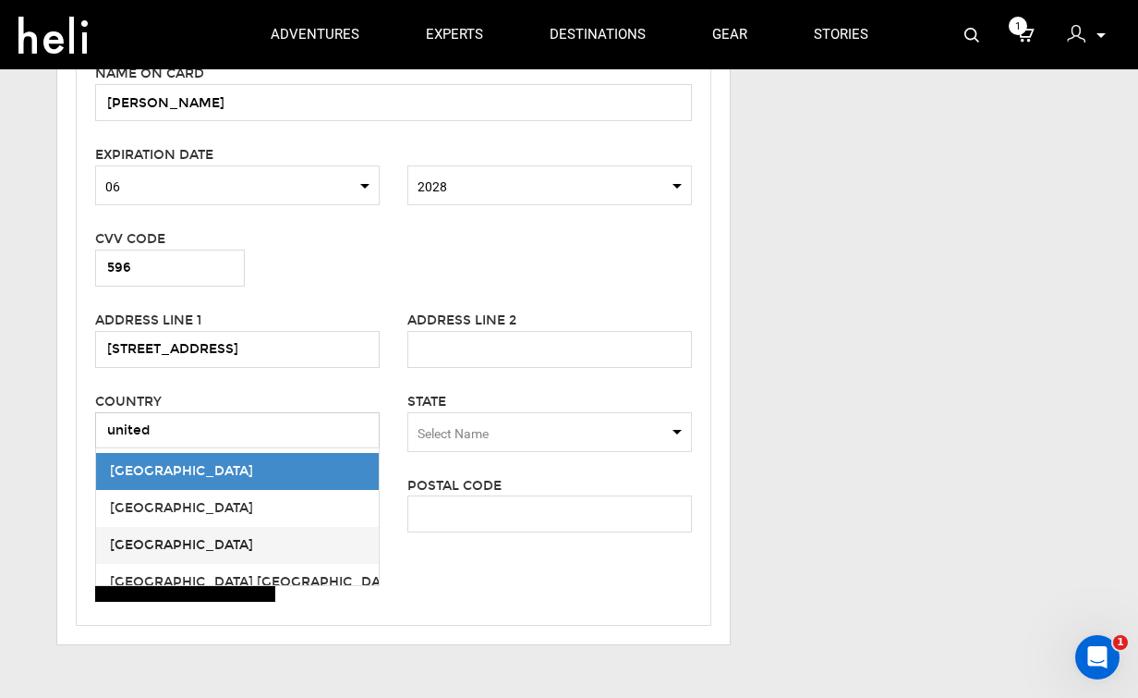
type input "united"
click at [212, 546] on span "[GEOGRAPHIC_DATA]" at bounding box center [237, 545] width 283 height 37
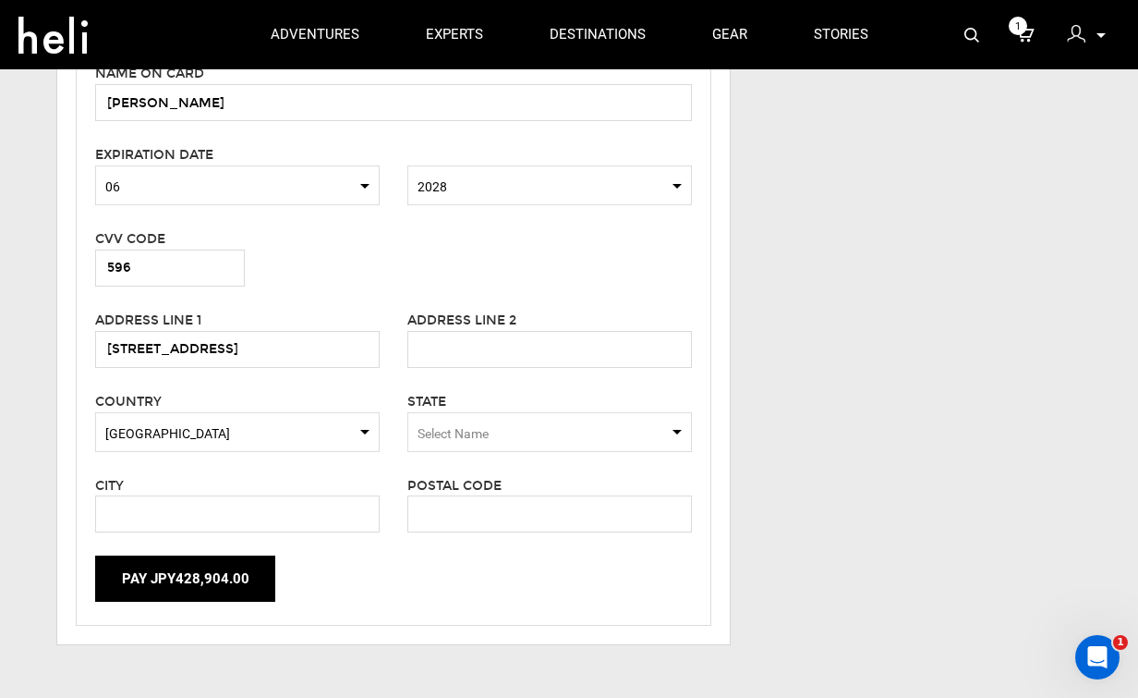
click at [473, 435] on span "Select Name" at bounding box center [453, 433] width 71 height 15
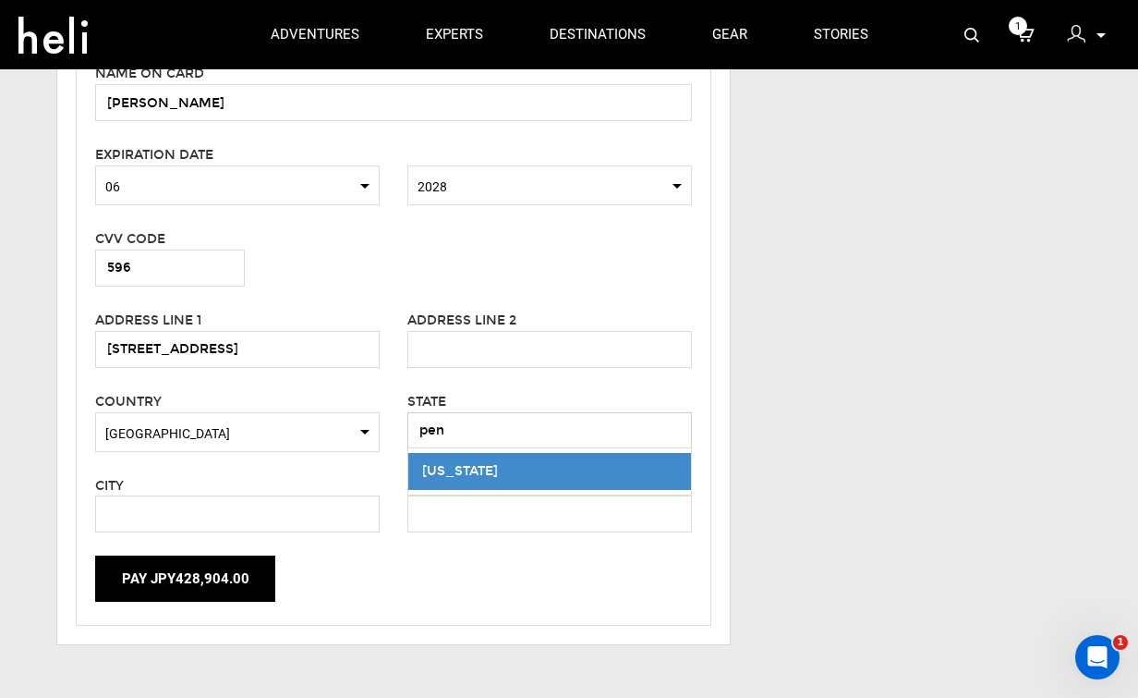
type input "pen"
click at [498, 492] on ul "[US_STATE]" at bounding box center [549, 471] width 285 height 48
click at [489, 470] on div "[US_STATE]" at bounding box center [549, 471] width 255 height 18
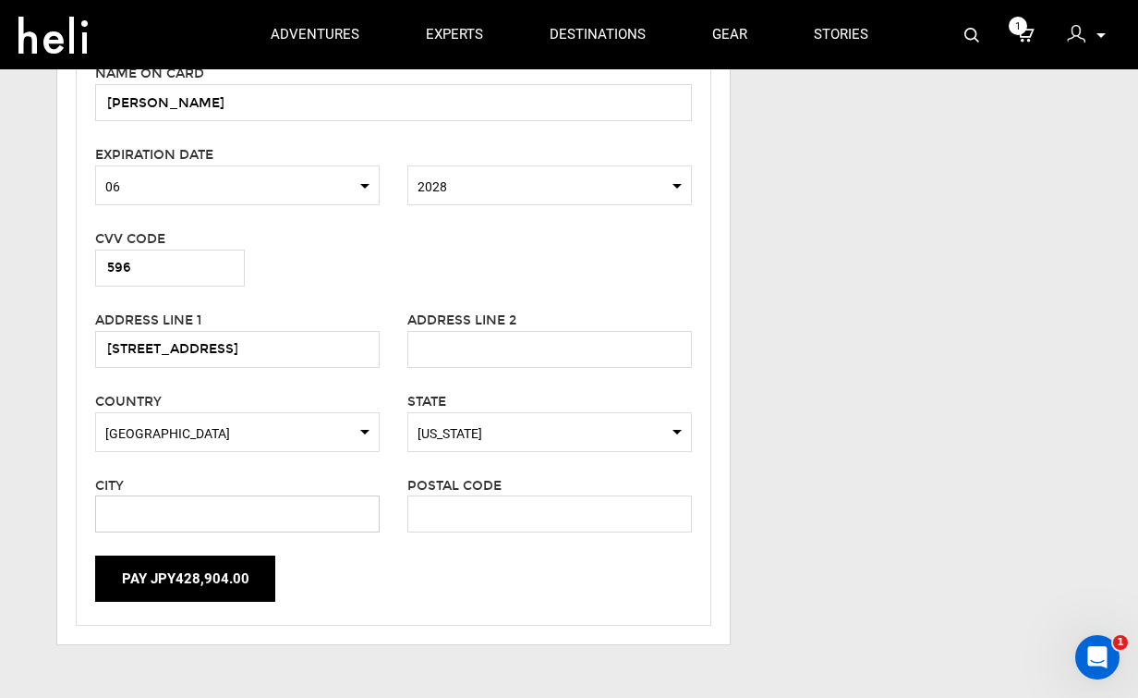
click at [265, 523] on input "text" at bounding box center [237, 513] width 285 height 37
type input "Chesterbrook"
type input "P"
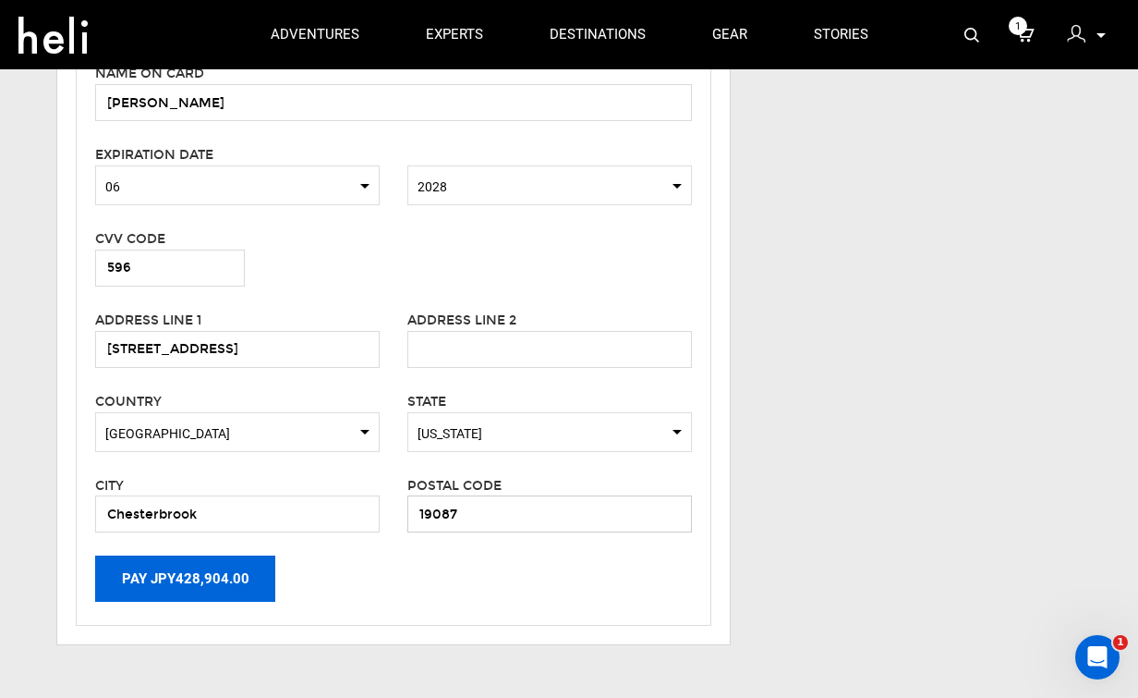
type input "19087"
click at [185, 583] on button "Pay JPY428,904.00" at bounding box center [185, 578] width 180 height 46
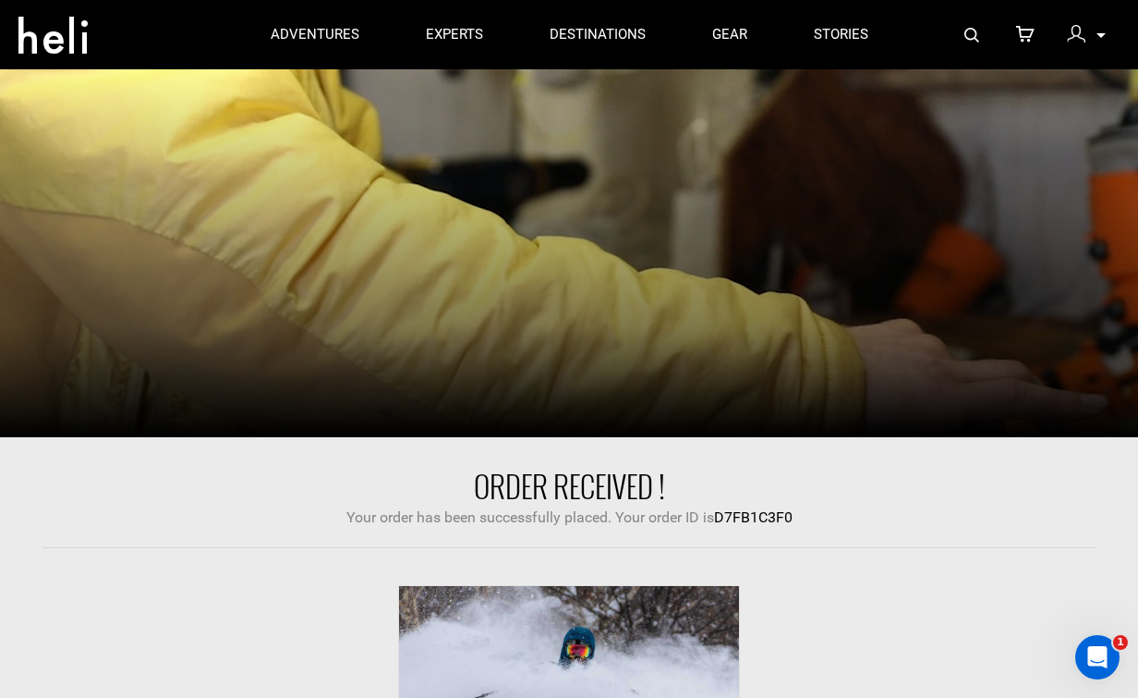
click at [1092, 27] on div "My Profile My Orders Account Settings Credits Saved Adventures Logout" at bounding box center [1086, 35] width 67 height 36
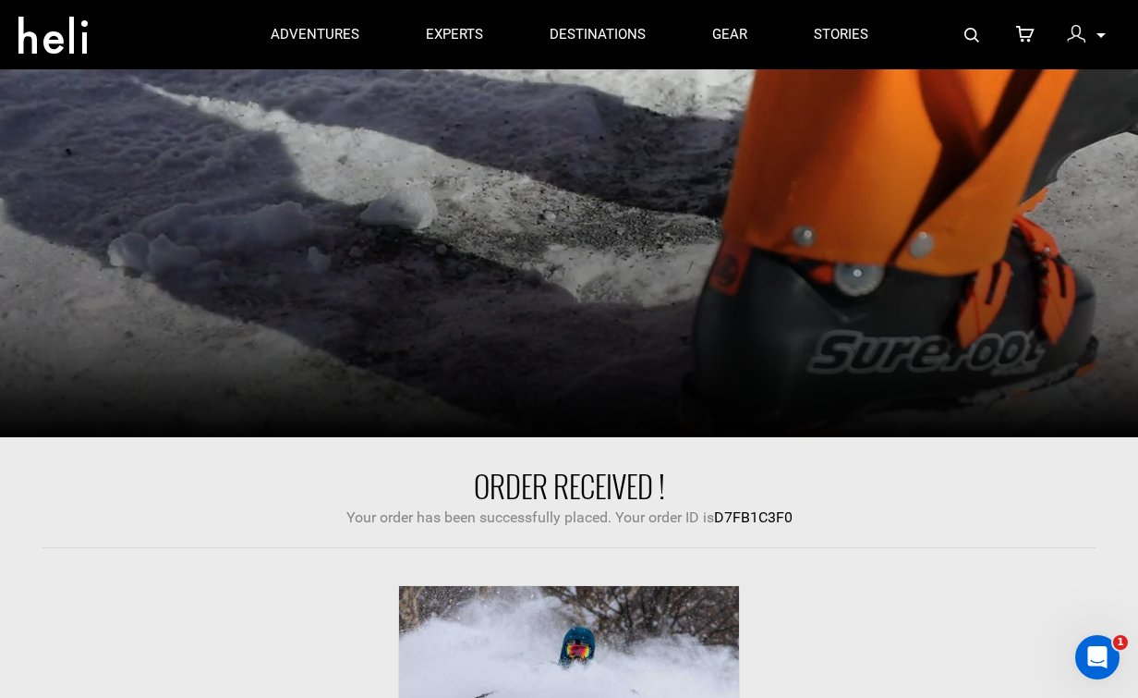
click at [1092, 40] on div at bounding box center [1081, 37] width 28 height 28
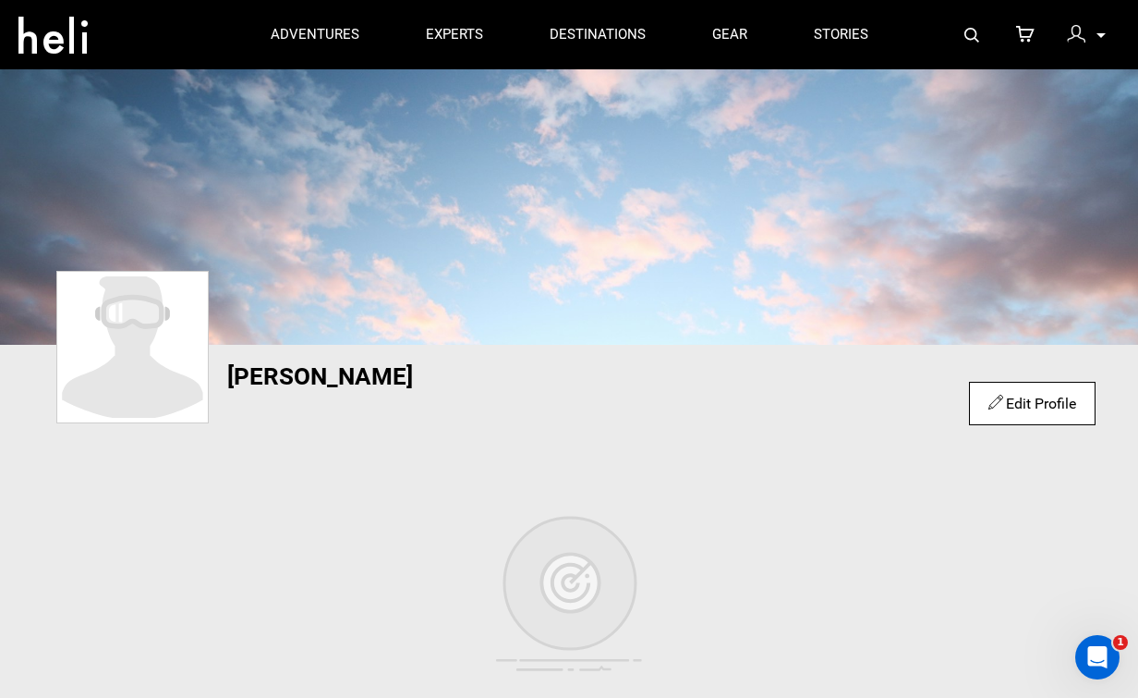
click at [1098, 38] on icon at bounding box center [1101, 35] width 9 height 5
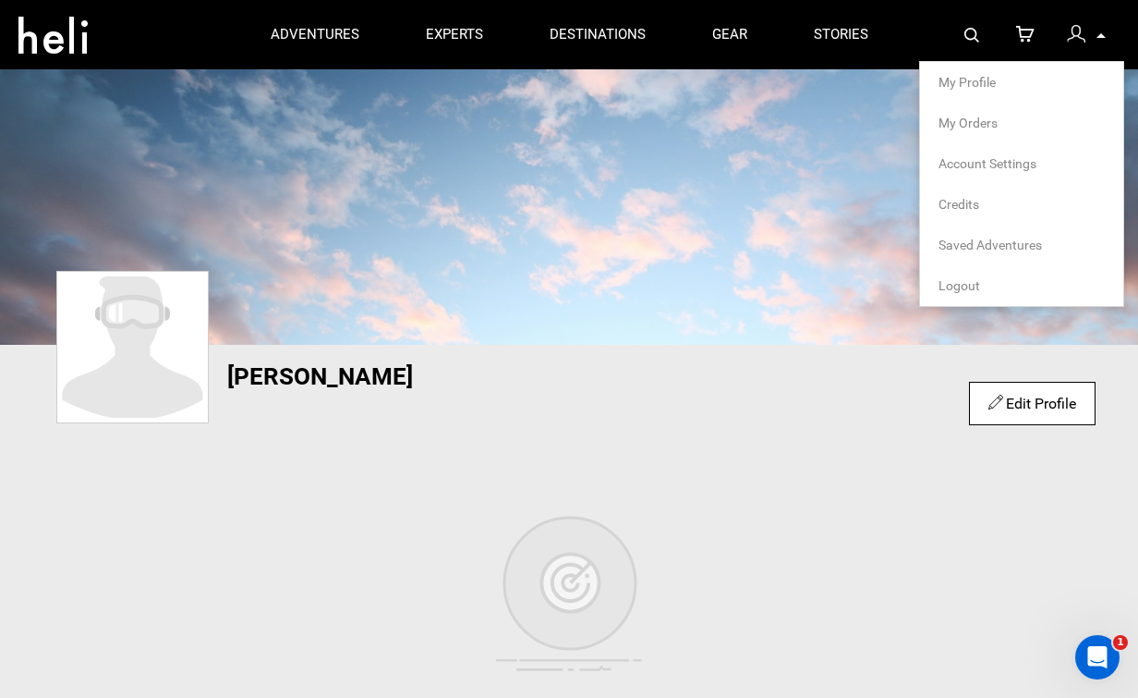
click at [981, 124] on span "My Orders" at bounding box center [968, 122] width 59 height 15
